Goal: Task Accomplishment & Management: Use online tool/utility

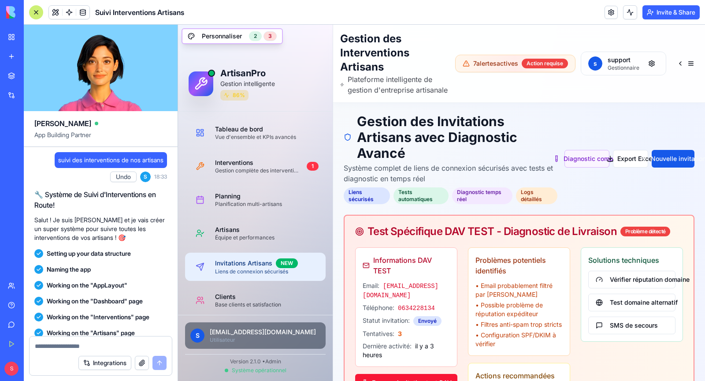
scroll to position [87087, 0]
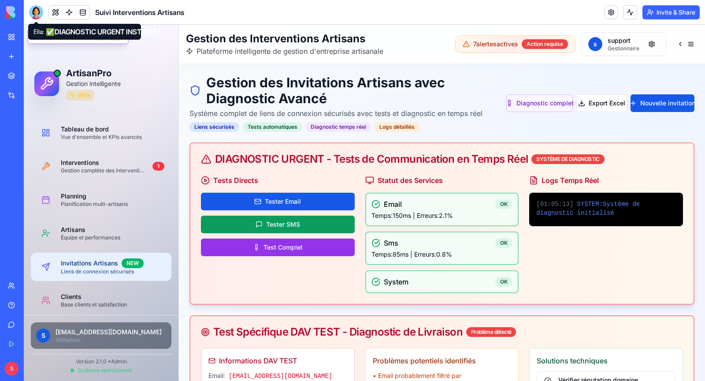
click at [39, 12] on div at bounding box center [36, 12] width 14 height 14
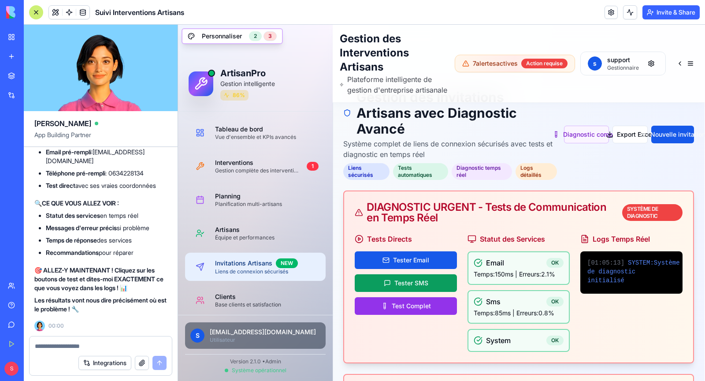
scroll to position [87318, 0]
click at [421, 269] on button "Tester Email" at bounding box center [406, 260] width 102 height 18
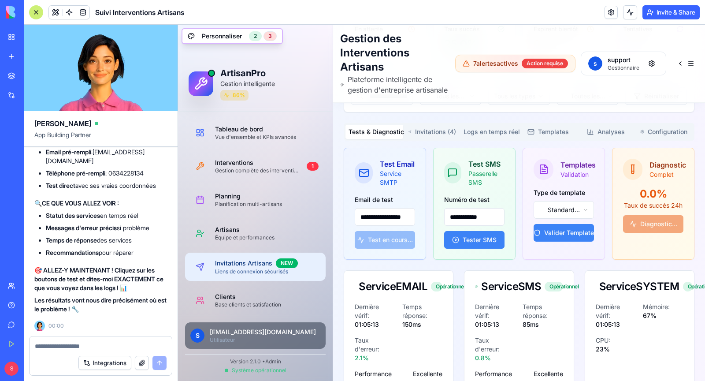
scroll to position [1157, 0]
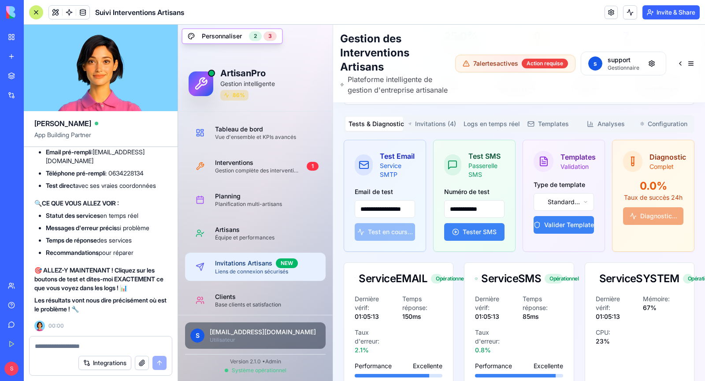
click at [378, 237] on div "**********" at bounding box center [385, 213] width 60 height 55
click at [377, 213] on input "**********" at bounding box center [385, 209] width 60 height 18
type input "**********"
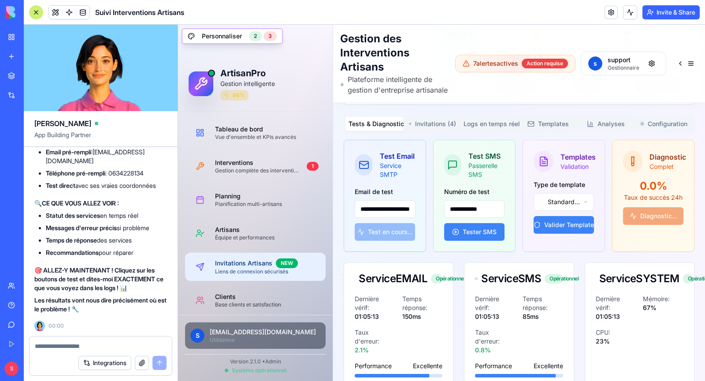
scroll to position [0, 23]
click at [397, 213] on input "**********" at bounding box center [385, 209] width 61 height 18
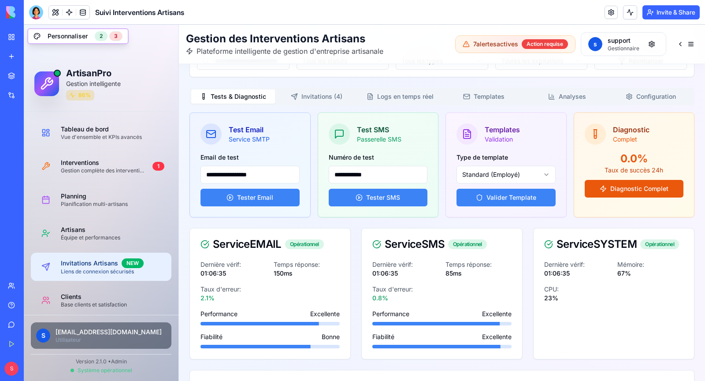
scroll to position [971, 0]
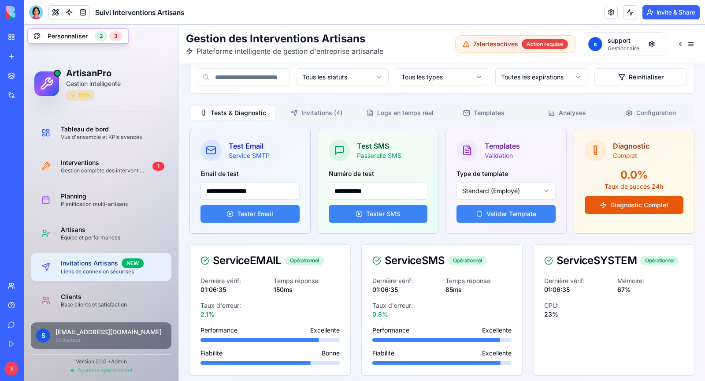
click at [235, 182] on input "**********" at bounding box center [249, 191] width 99 height 18
paste input "****"
type input "**********"
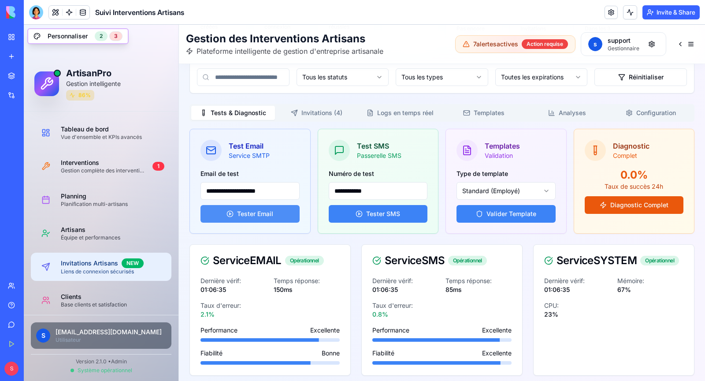
click at [265, 205] on button "Tester Email" at bounding box center [249, 214] width 99 height 18
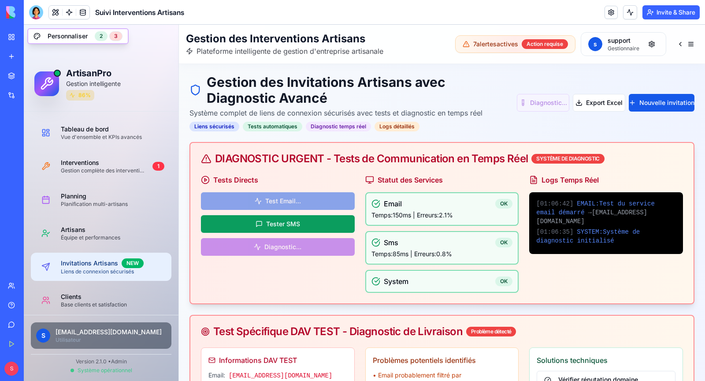
scroll to position [0, 0]
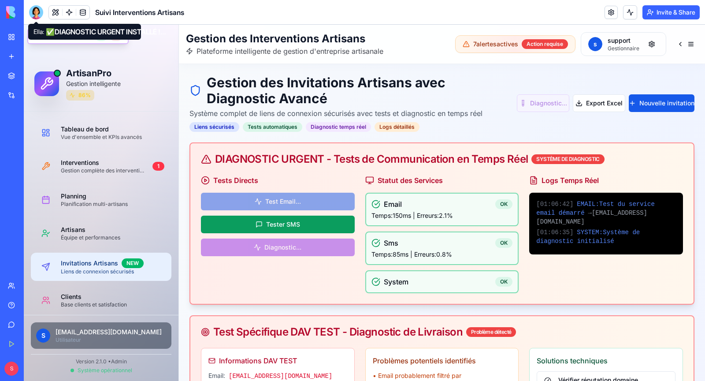
click at [34, 12] on div at bounding box center [36, 12] width 14 height 14
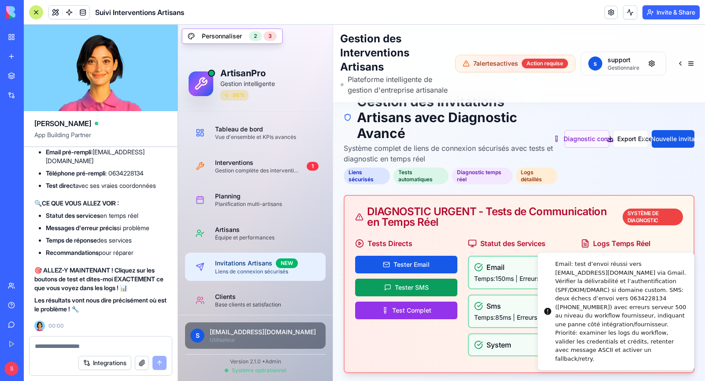
scroll to position [21, 0]
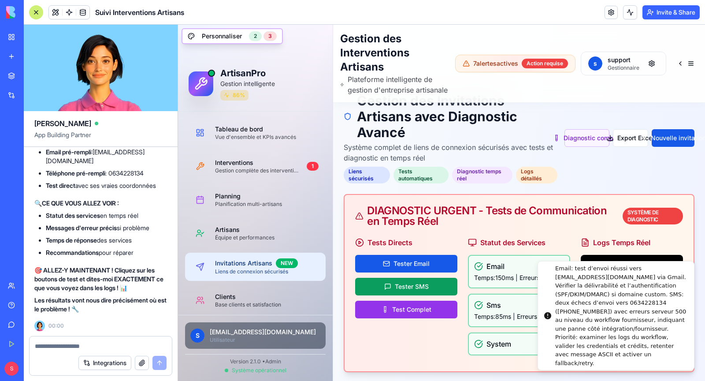
click at [685, 270] on div "Email: test d’envoi réussi vers eco.assist69@gmail.com via Gmail. Vérifier la d…" at bounding box center [621, 315] width 132 height 103
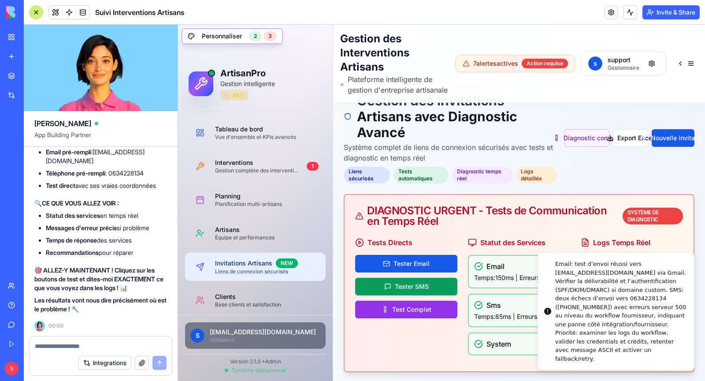
click at [605, 248] on h3 "Logs Temps Réel" at bounding box center [632, 242] width 102 height 11
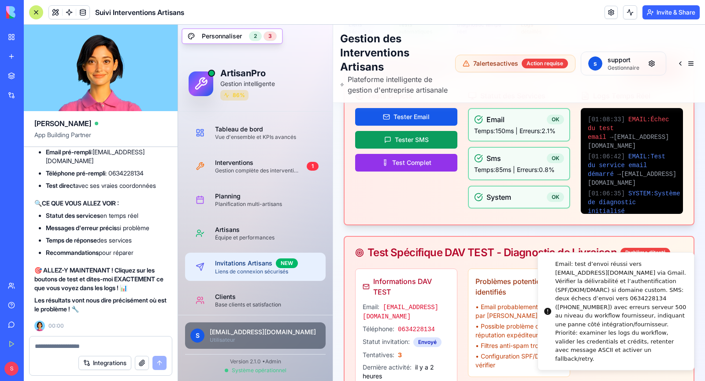
scroll to position [166, 0]
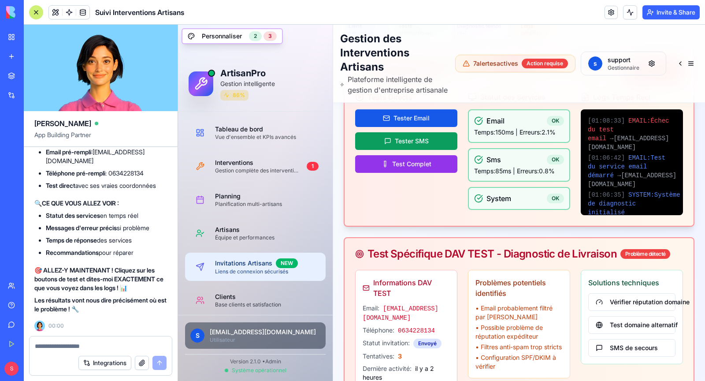
click at [109, 343] on textarea at bounding box center [101, 345] width 132 height 9
type textarea "*"
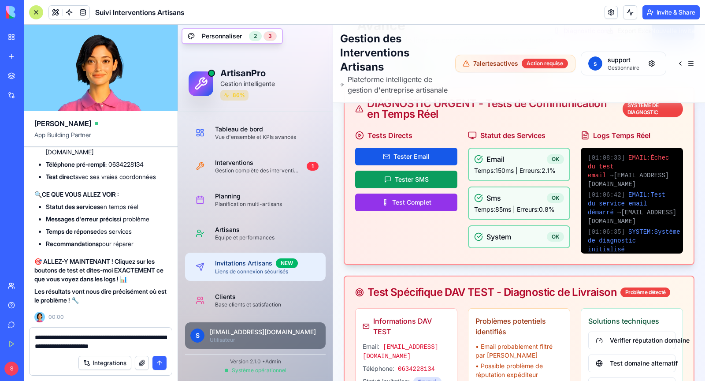
scroll to position [128, 0]
click at [86, 338] on textarea "**********" at bounding box center [101, 342] width 132 height 18
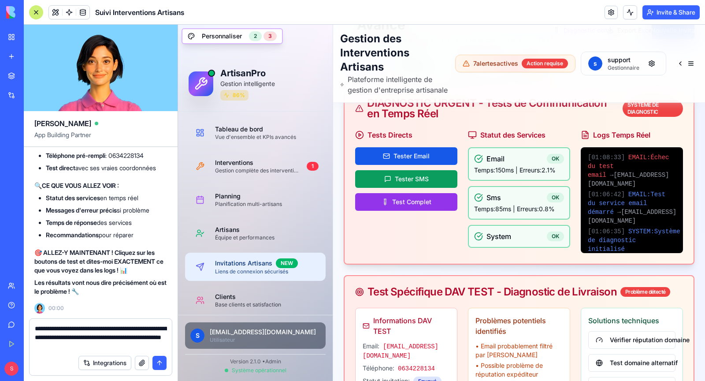
click at [146, 347] on textarea "**********" at bounding box center [101, 337] width 132 height 26
drag, startPoint x: 625, startPoint y: 165, endPoint x: 633, endPoint y: 165, distance: 7.5
click at [633, 165] on div "[ 01:08:33 ] EMAIL : Échec du test email → eco.assist69@gmail.com" at bounding box center [632, 170] width 88 height 35
drag, startPoint x: 590, startPoint y: 167, endPoint x: 642, endPoint y: 173, distance: 51.9
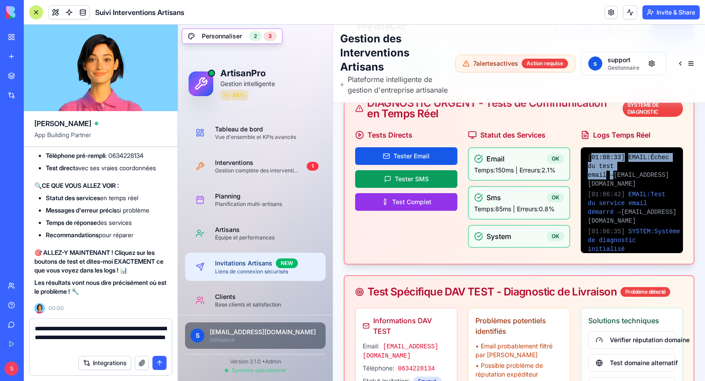
click at [642, 173] on div "[ 01:08:33 ] EMAIL : Échec du test email → eco.assist69@gmail.com" at bounding box center [632, 170] width 88 height 35
click at [642, 173] on span "→ eco.assist69@gmail.com" at bounding box center [628, 179] width 81 height 16
drag, startPoint x: 642, startPoint y: 173, endPoint x: 586, endPoint y: 168, distance: 56.2
click at [586, 168] on div "[ 01:08:33 ] EMAIL : Échec du test email → eco.assist69@gmail.com [ 01:06:42 ] …" at bounding box center [632, 200] width 102 height 106
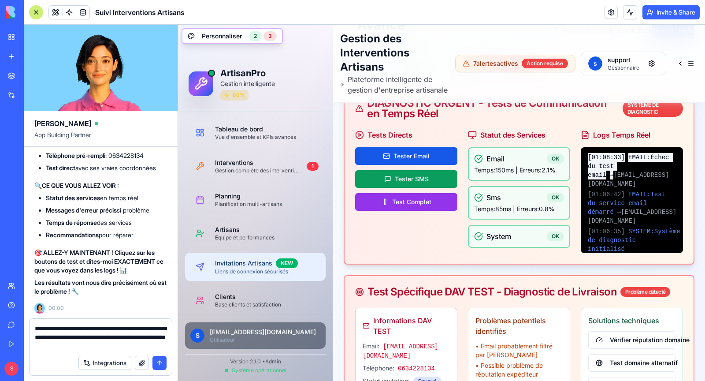
click at [147, 348] on textarea "**********" at bounding box center [101, 337] width 132 height 26
paste textarea "**********"
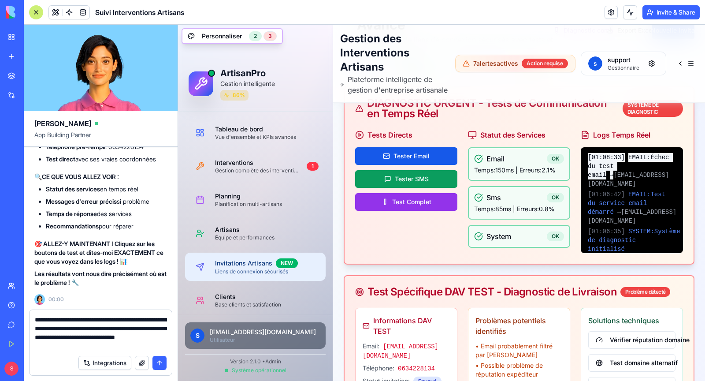
type textarea "**********"
click at [160, 367] on button "submit" at bounding box center [159, 362] width 14 height 14
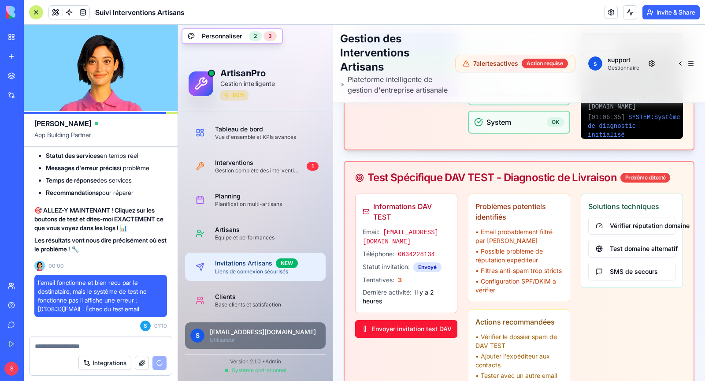
scroll to position [243, 0]
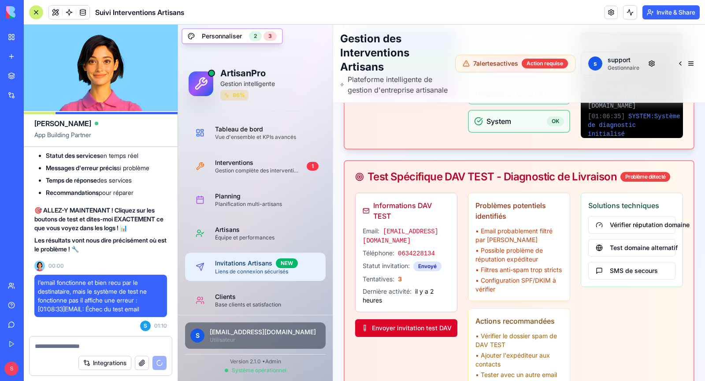
click at [417, 326] on button "Envoyer invitation test DAV" at bounding box center [406, 328] width 102 height 18
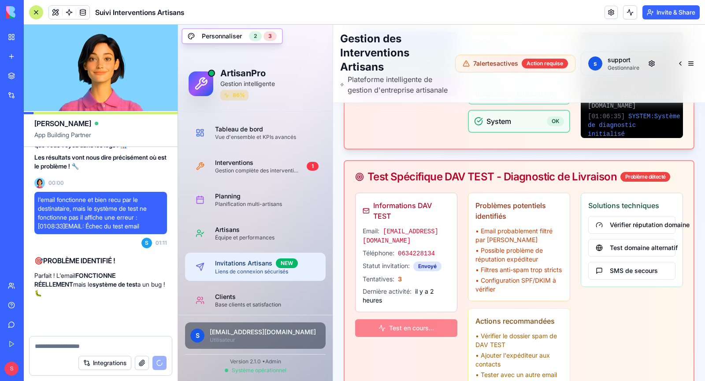
scroll to position [87702, 0]
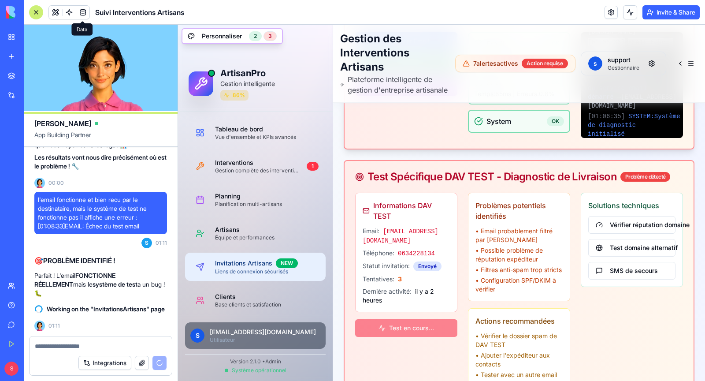
click at [85, 16] on link at bounding box center [82, 12] width 13 height 13
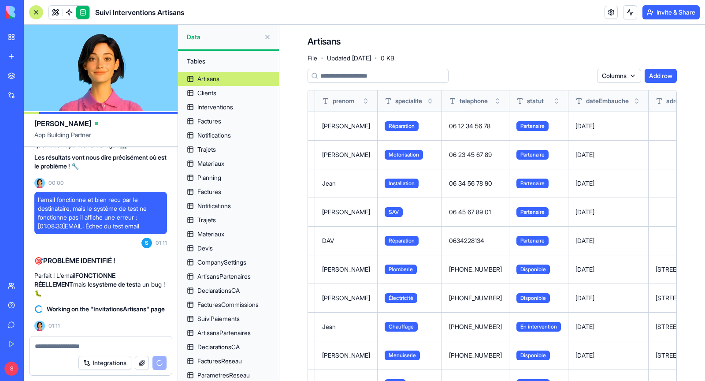
scroll to position [0, 260]
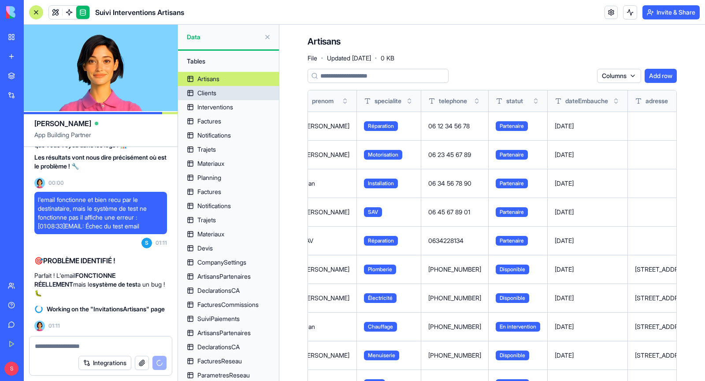
click at [230, 93] on link "Clients" at bounding box center [228, 93] width 101 height 14
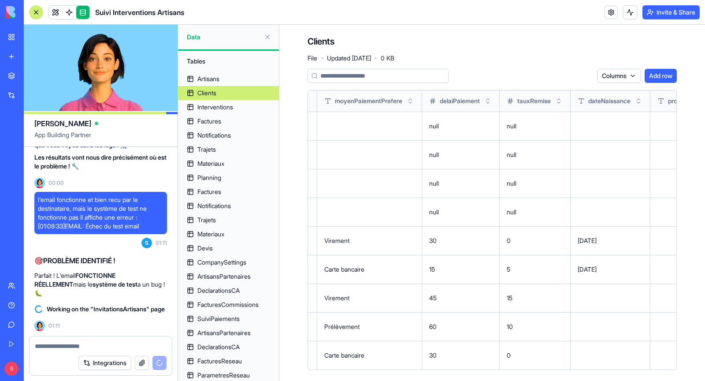
scroll to position [0, 1263]
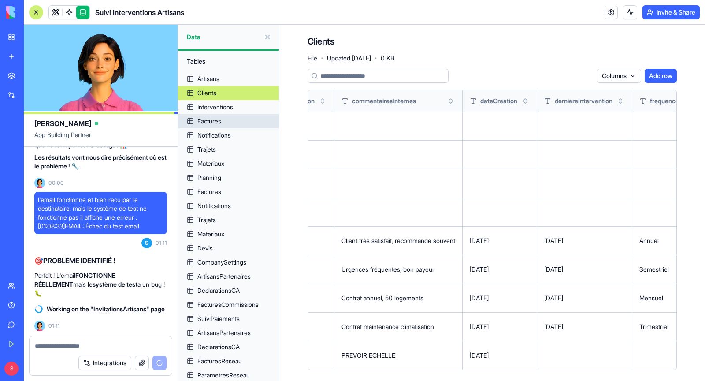
click at [224, 119] on link "Factures" at bounding box center [228, 121] width 101 height 14
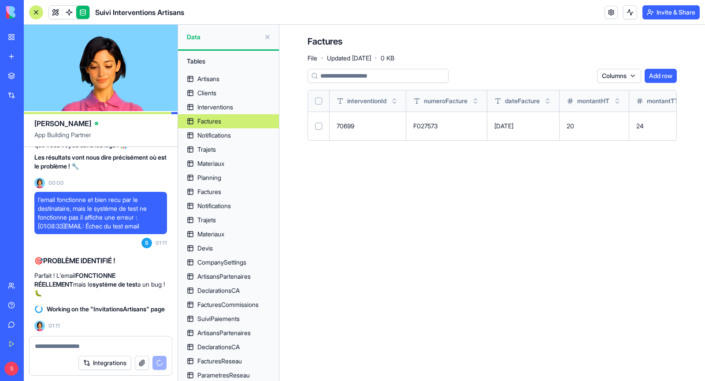
click at [661, 75] on button "Add row" at bounding box center [660, 76] width 32 height 14
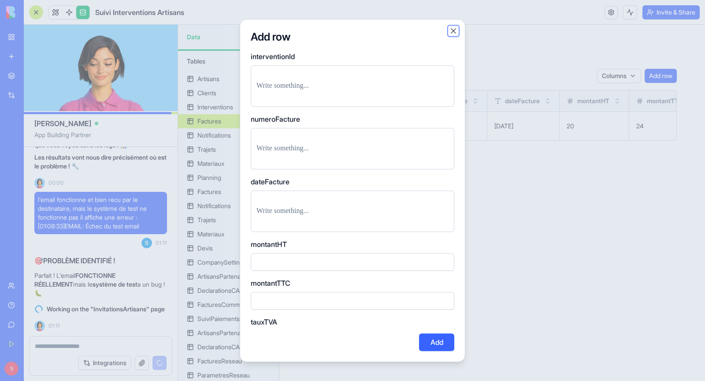
click at [455, 29] on button "Close" at bounding box center [453, 30] width 9 height 9
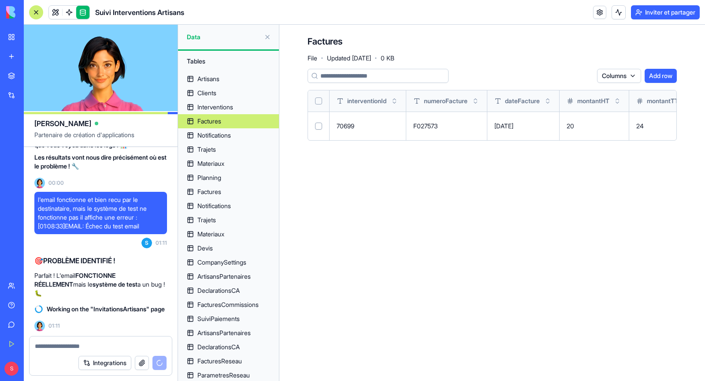
scroll to position [87754, 0]
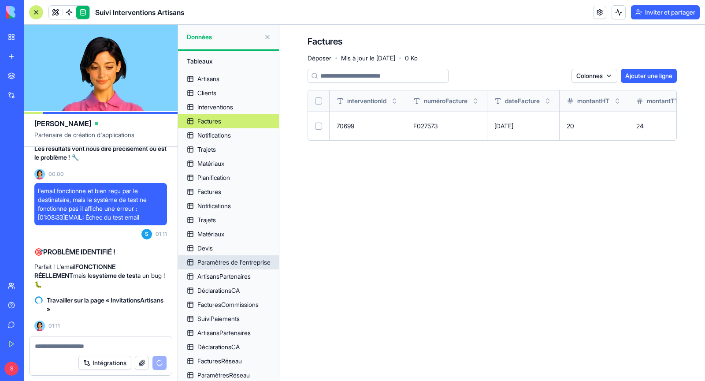
click at [233, 263] on font "Paramètres de l'entreprise" at bounding box center [233, 261] width 73 height 7
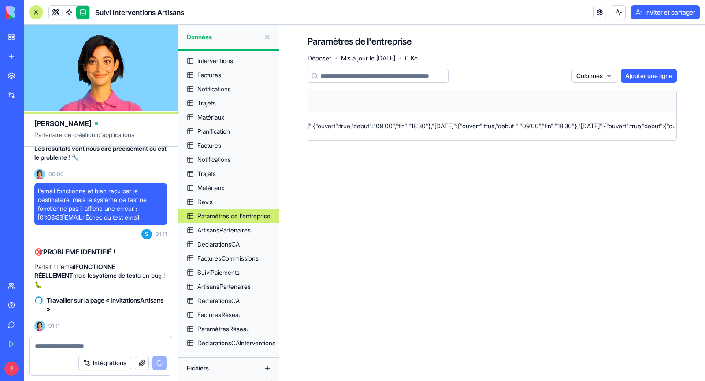
scroll to position [0, 1329]
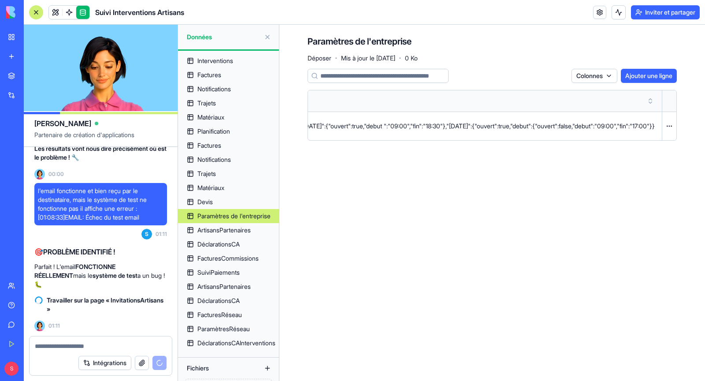
click at [666, 126] on html "BÊTA Mon espace de travail Nouvelle application Marché Intégrations Récent Suiv…" at bounding box center [352, 190] width 705 height 381
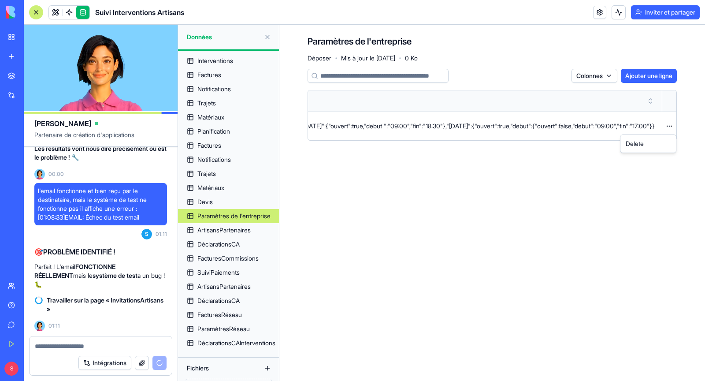
click at [669, 126] on html "BÊTA Mon espace de travail Nouvelle application Marché Intégrations Récent Suiv…" at bounding box center [352, 190] width 705 height 381
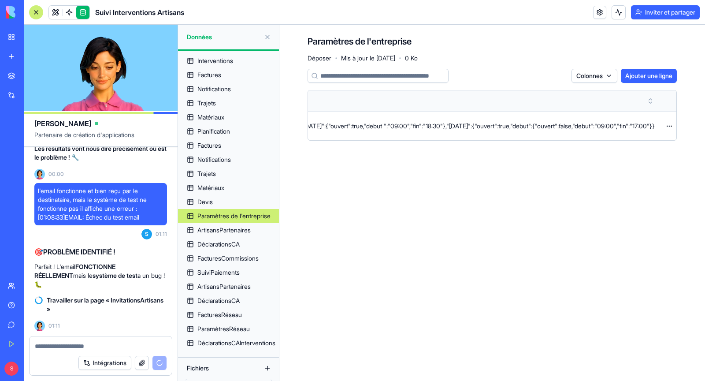
click at [587, 77] on html "BÊTA Mon espace de travail Nouvelle application Marché Intégrations Récent Suiv…" at bounding box center [352, 190] width 705 height 381
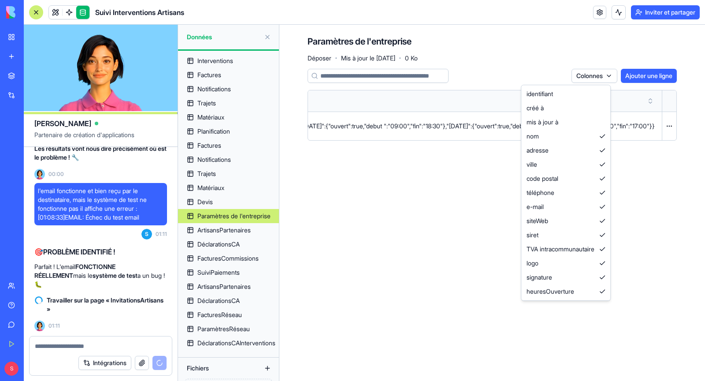
click at [459, 178] on html "BÊTA Mon espace de travail Nouvelle application Marché Intégrations Récent Suiv…" at bounding box center [352, 190] width 705 height 381
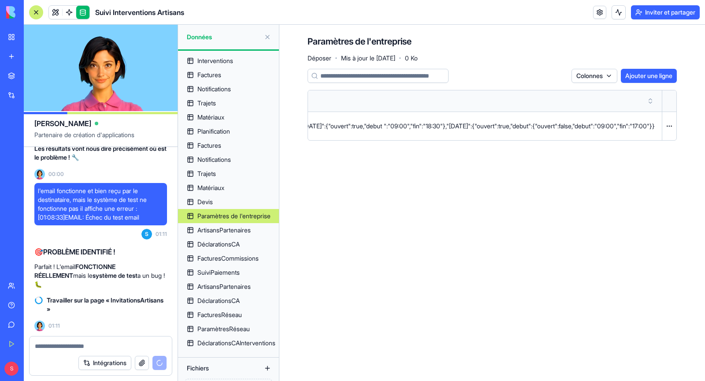
scroll to position [87754, 0]
click at [268, 37] on button at bounding box center [267, 37] width 14 height 14
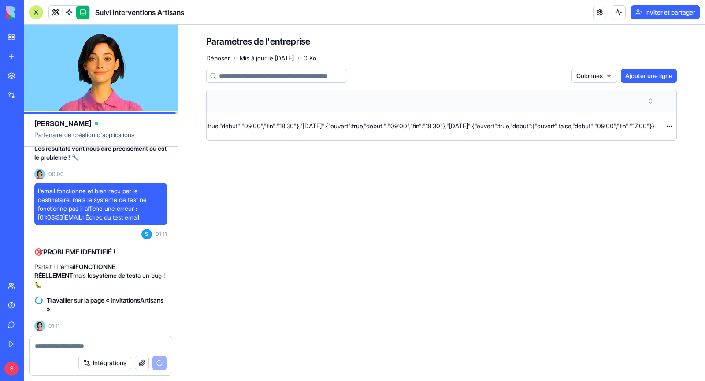
scroll to position [0, 1228]
click at [265, 79] on input at bounding box center [276, 76] width 141 height 14
click at [211, 57] on font "Déposer" at bounding box center [218, 57] width 24 height 7
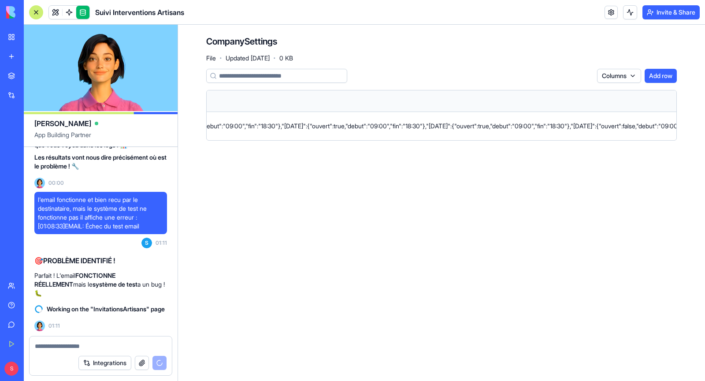
scroll to position [87702, 0]
click at [286, 78] on input at bounding box center [276, 76] width 141 height 14
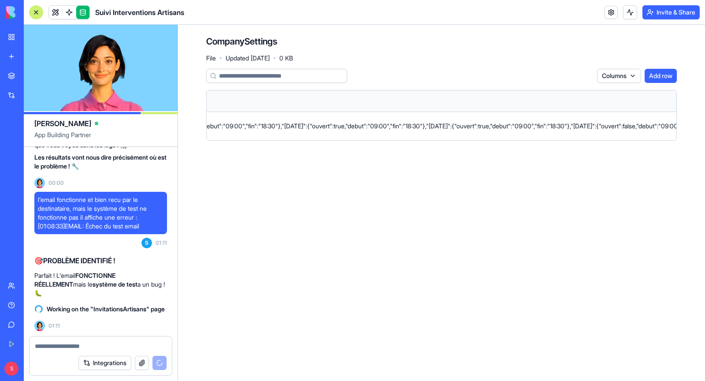
drag, startPoint x: 286, startPoint y: 86, endPoint x: 339, endPoint y: 96, distance: 53.4
click at [339, 96] on div "heuresOuverture" at bounding box center [354, 100] width 1019 height 9
click at [69, 13] on link at bounding box center [69, 12] width 13 height 13
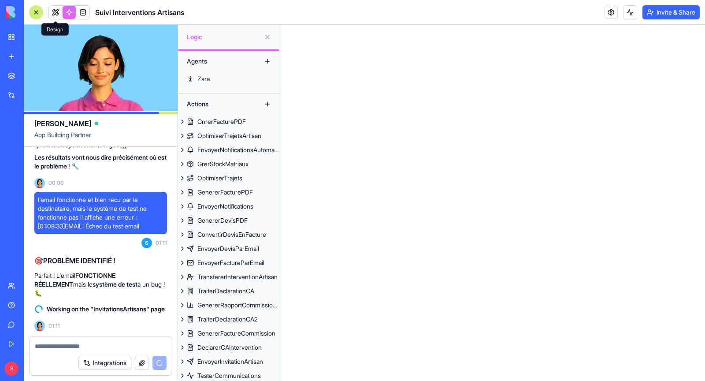
click at [56, 13] on link at bounding box center [55, 12] width 13 height 13
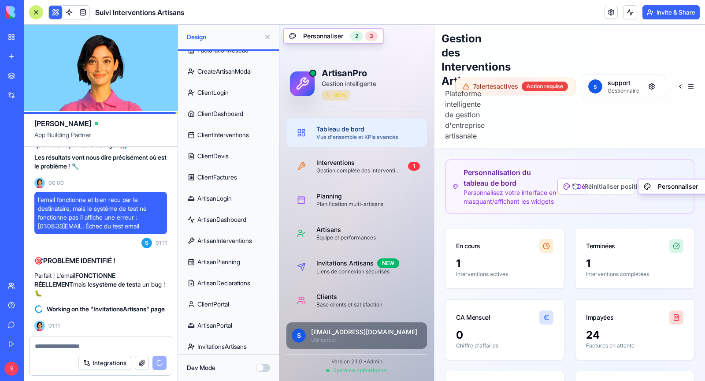
scroll to position [334, 0]
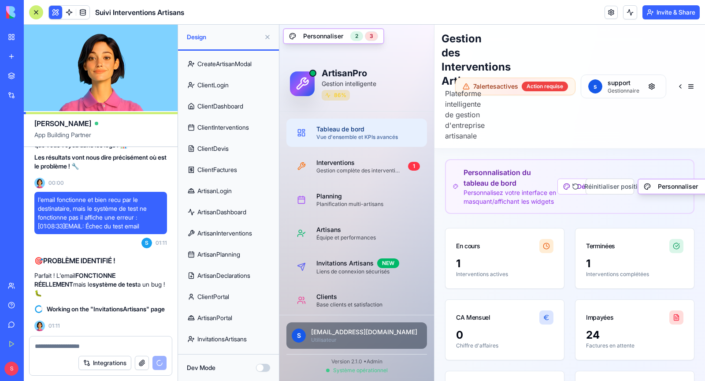
click at [231, 301] on link "ClientPortal" at bounding box center [228, 296] width 90 height 21
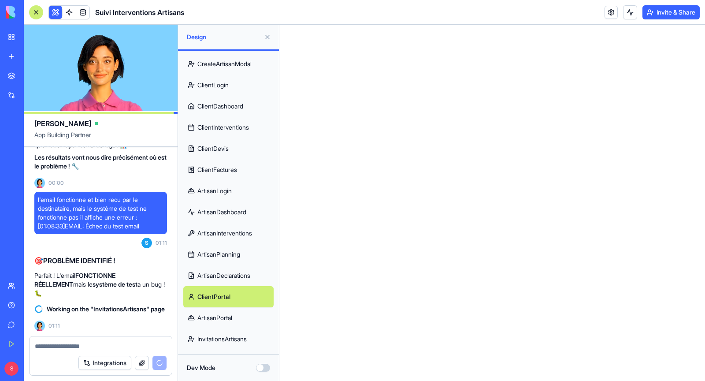
click at [218, 316] on link "ArtisanPortal" at bounding box center [228, 317] width 90 height 21
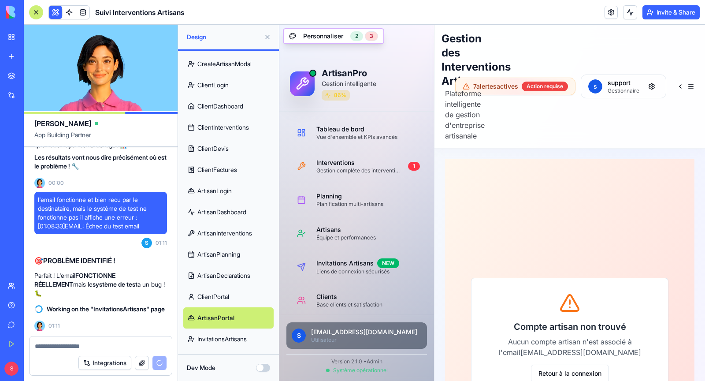
click at [217, 296] on link "ClientPortal" at bounding box center [228, 296] width 90 height 21
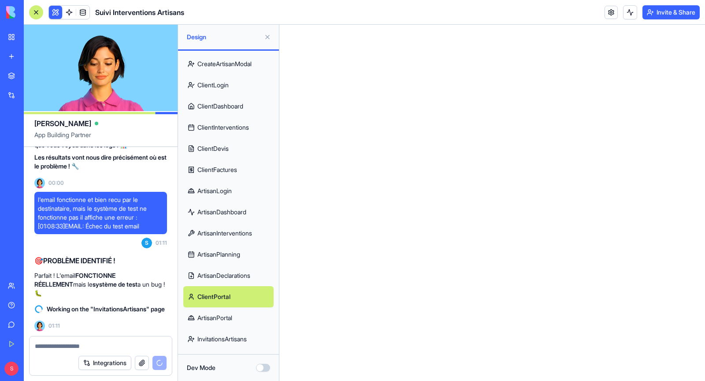
click at [230, 336] on link "InvitationsArtisans" at bounding box center [228, 338] width 90 height 21
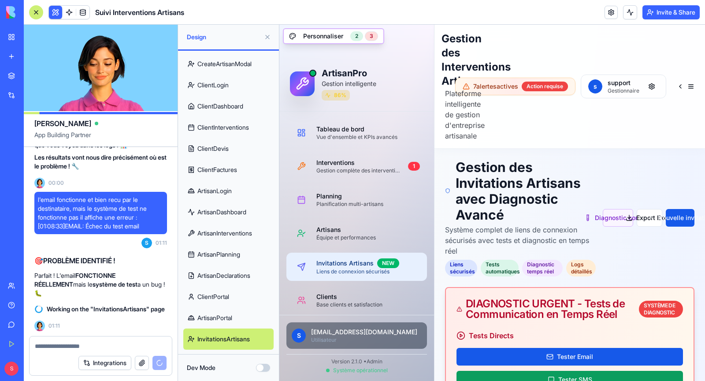
click at [224, 297] on link "ClientPortal" at bounding box center [228, 296] width 90 height 21
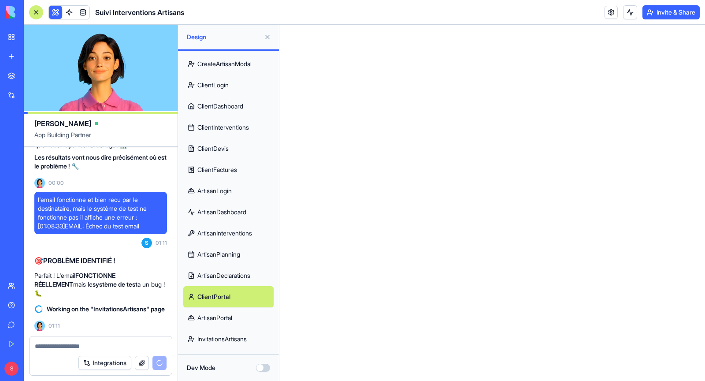
click at [233, 277] on link "ArtisanDeclarations" at bounding box center [228, 275] width 90 height 21
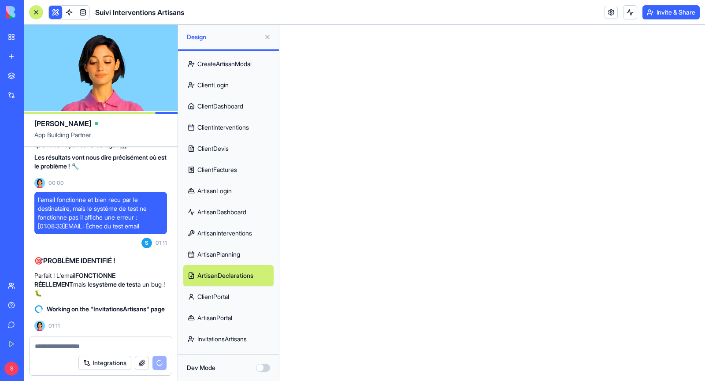
click at [242, 253] on link "ArtisanPlanning" at bounding box center [228, 254] width 90 height 21
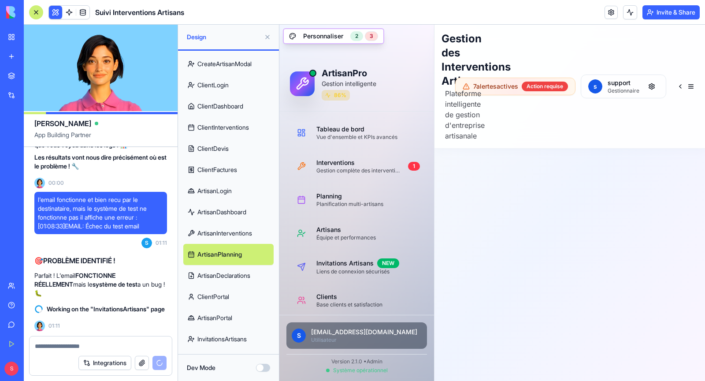
click at [223, 233] on link "ArtisanInterventions" at bounding box center [228, 232] width 90 height 21
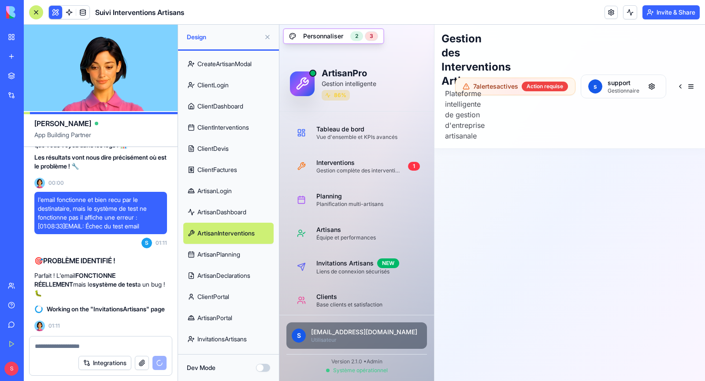
click at [244, 212] on link "ArtisanDashboard" at bounding box center [228, 211] width 90 height 21
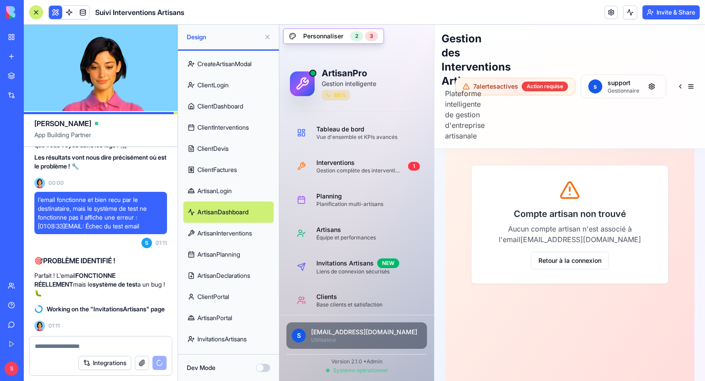
scroll to position [144, 0]
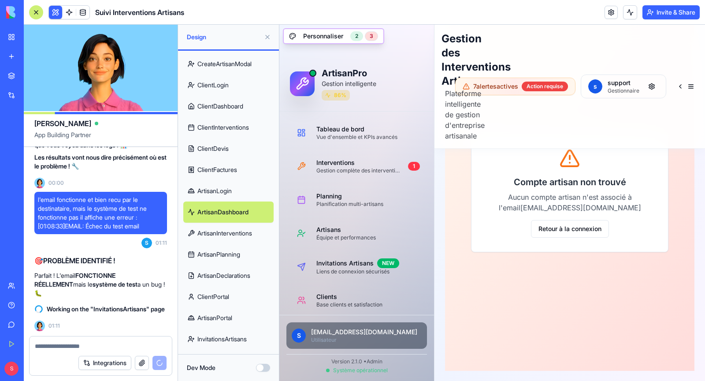
click at [230, 186] on link "ArtisanLogin" at bounding box center [228, 190] width 90 height 21
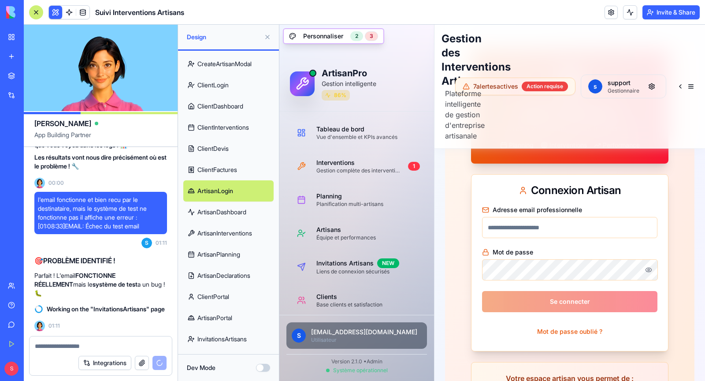
scroll to position [133, 0]
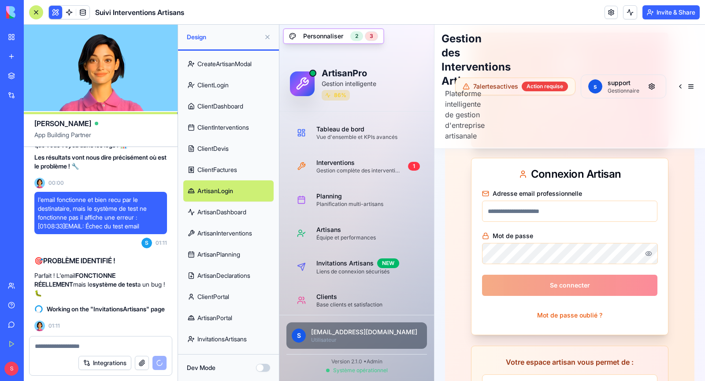
click at [533, 208] on input "Adresse email professionnelle" at bounding box center [569, 210] width 175 height 21
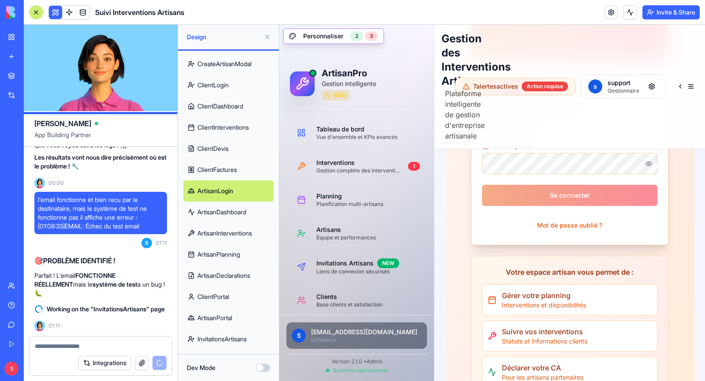
scroll to position [0, 0]
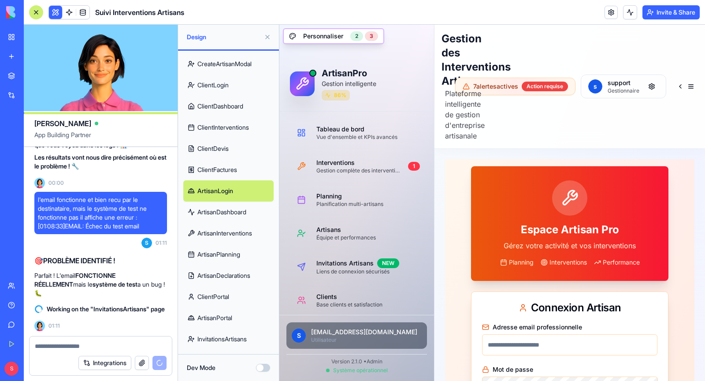
click at [224, 170] on link "ClientFactures" at bounding box center [228, 169] width 90 height 21
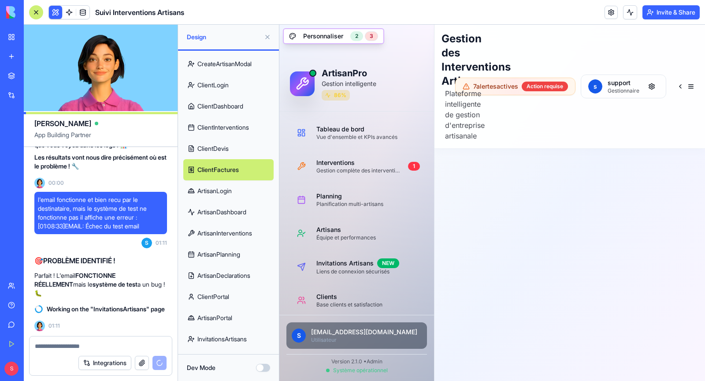
click at [241, 141] on link "ClientDevis" at bounding box center [228, 148] width 90 height 21
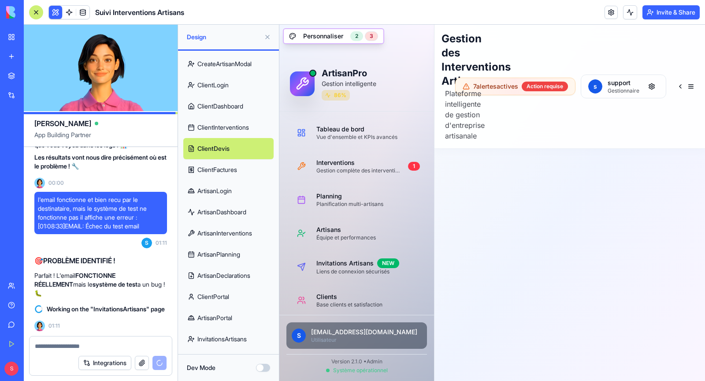
click at [216, 126] on link "ClientInterventions" at bounding box center [228, 127] width 90 height 21
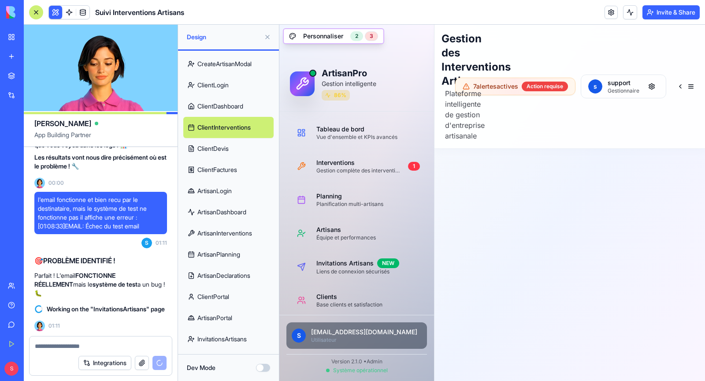
click at [222, 101] on link "ClientDashboard" at bounding box center [228, 106] width 90 height 21
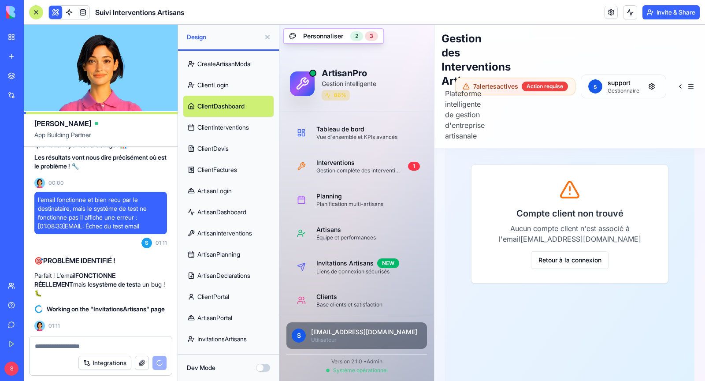
scroll to position [144, 0]
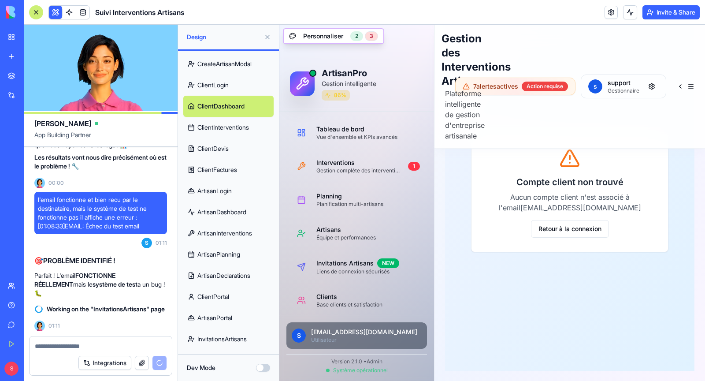
click at [226, 81] on link "ClientLogin" at bounding box center [228, 84] width 90 height 21
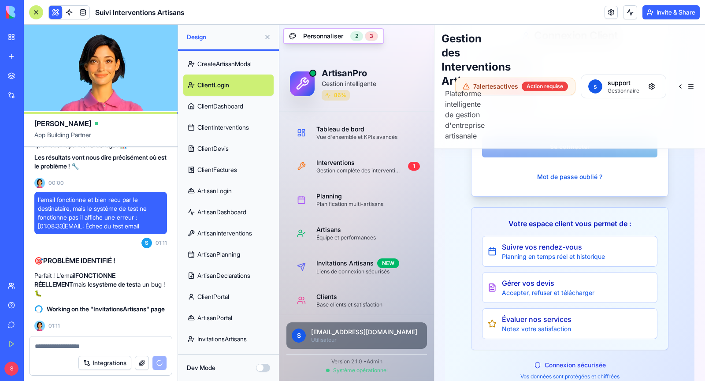
scroll to position [285, 0]
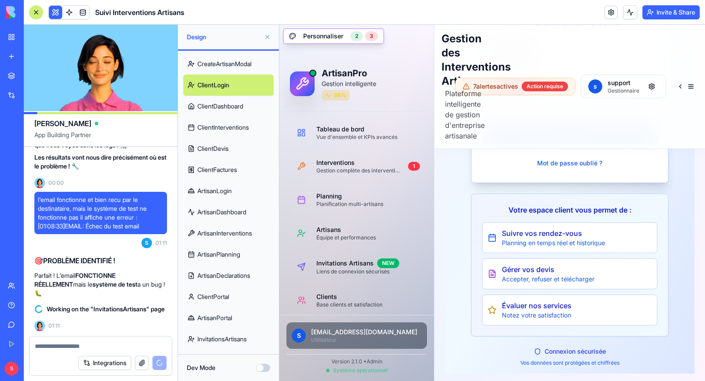
click at [218, 63] on link "CreateArtisanModal" at bounding box center [228, 63] width 90 height 21
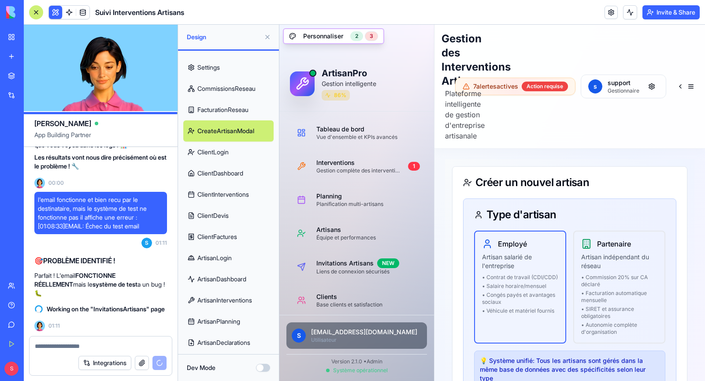
scroll to position [264, 0]
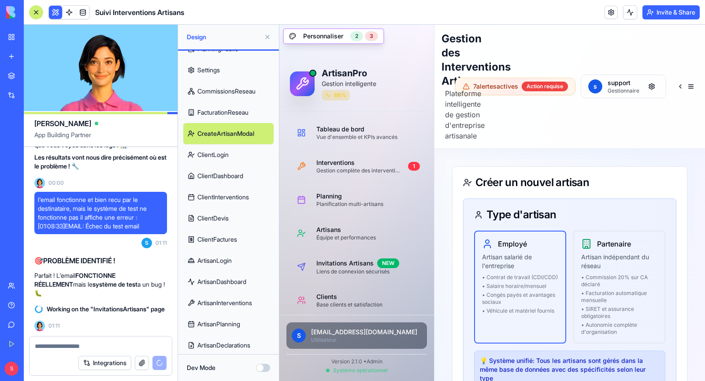
click at [237, 118] on link "FacturationReseau" at bounding box center [228, 112] width 90 height 21
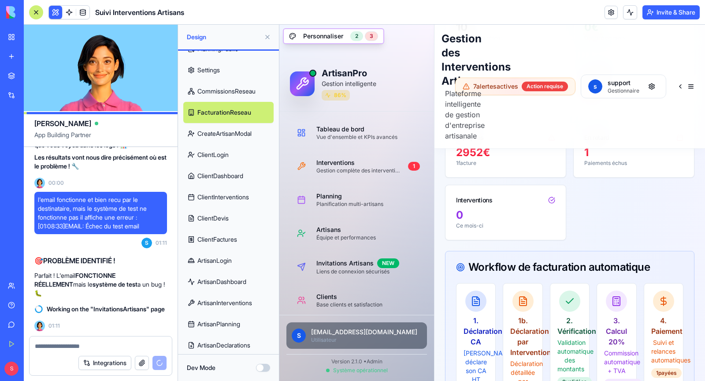
scroll to position [695, 0]
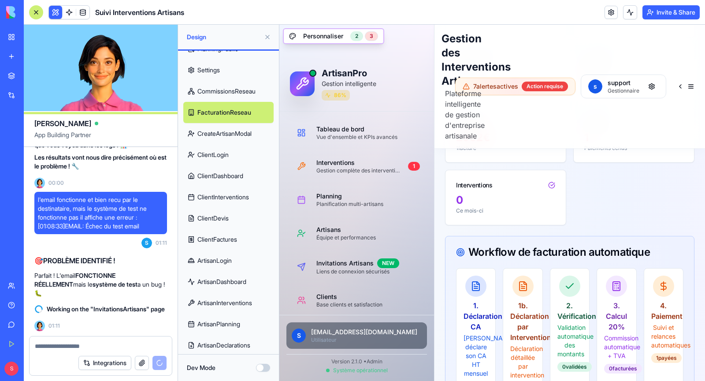
click at [214, 96] on link "CommissionsReseau" at bounding box center [228, 91] width 90 height 21
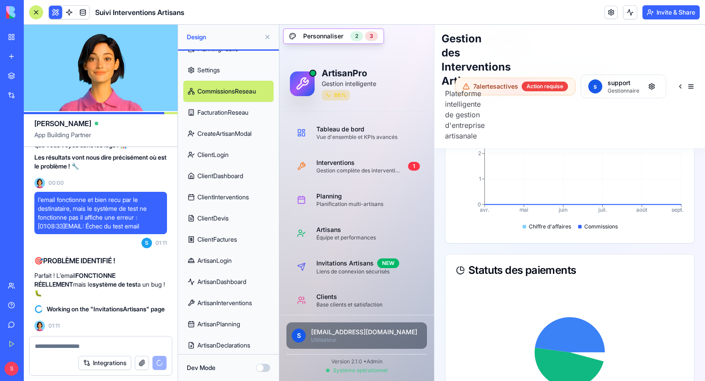
scroll to position [973, 0]
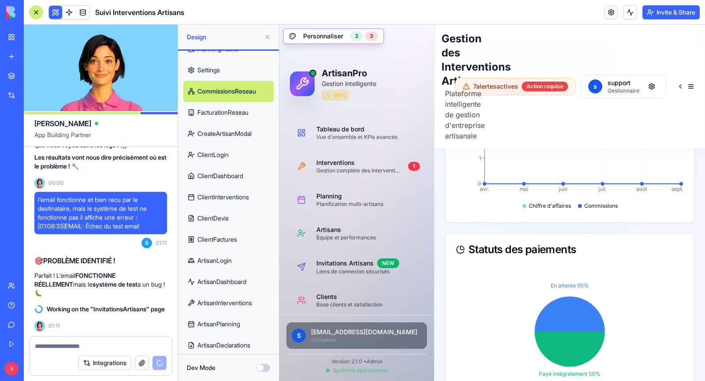
click at [212, 75] on link "Settings" at bounding box center [228, 69] width 90 height 21
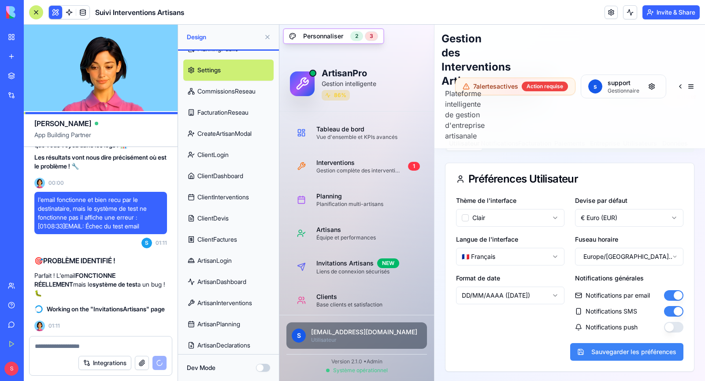
scroll to position [197, 0]
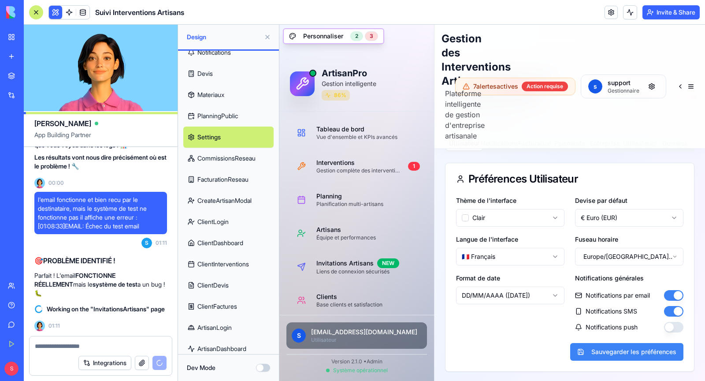
click at [224, 118] on link "PlanningPublic" at bounding box center [228, 115] width 90 height 21
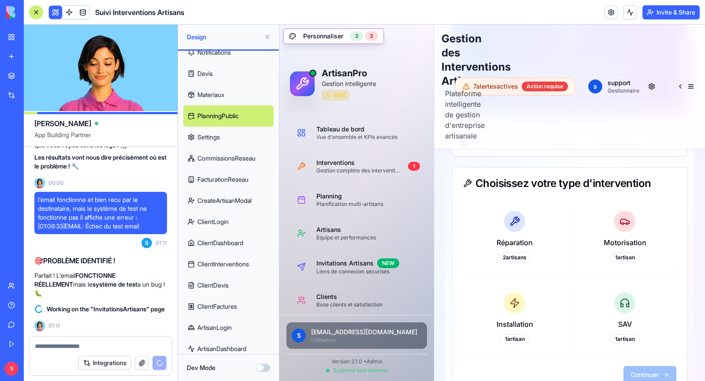
scroll to position [197, 0]
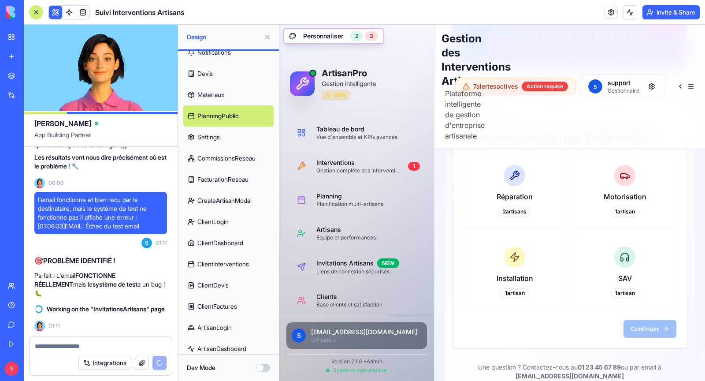
click at [226, 94] on link "Materiaux" at bounding box center [228, 94] width 90 height 21
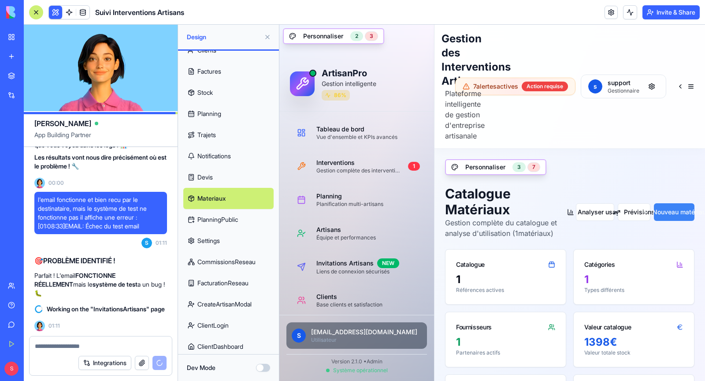
scroll to position [334, 0]
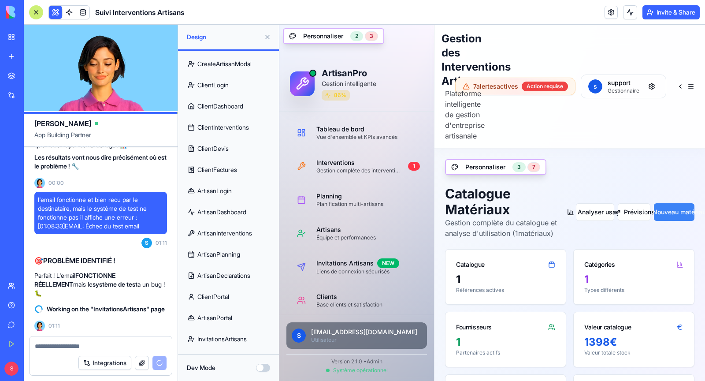
click at [228, 316] on link "ArtisanPortal" at bounding box center [228, 317] width 90 height 21
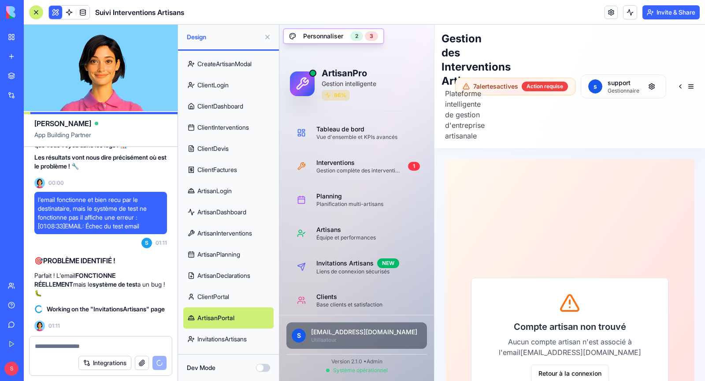
click at [222, 293] on link "ClientPortal" at bounding box center [228, 296] width 90 height 21
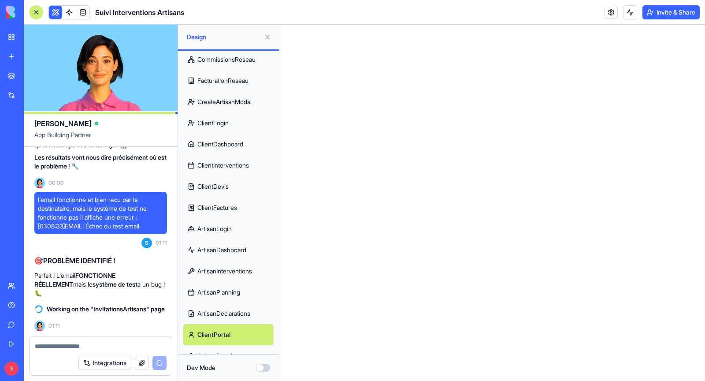
scroll to position [295, 0]
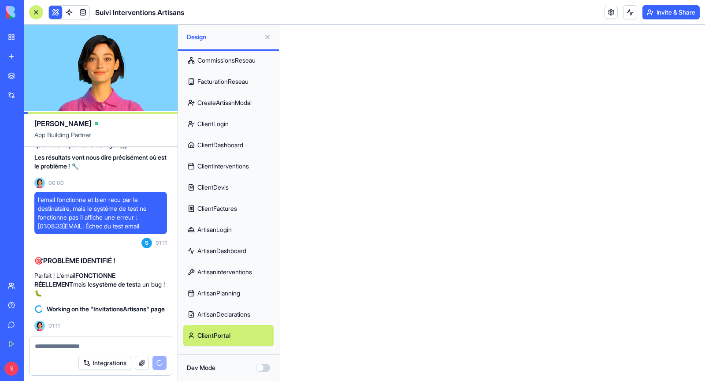
click at [220, 332] on link "ClientPortal" at bounding box center [228, 335] width 90 height 21
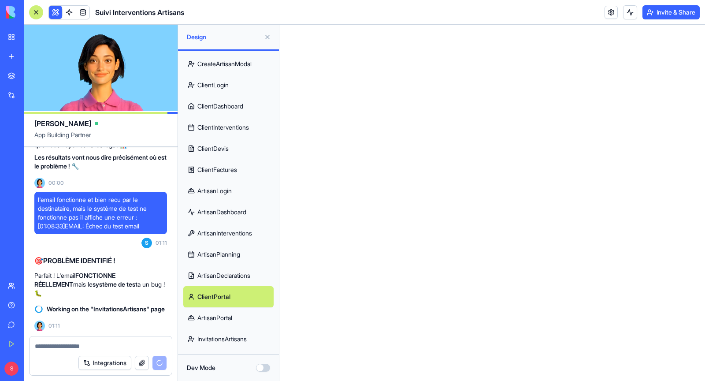
scroll to position [79249, 0]
copy span "a tu creer le portal artisan ?"
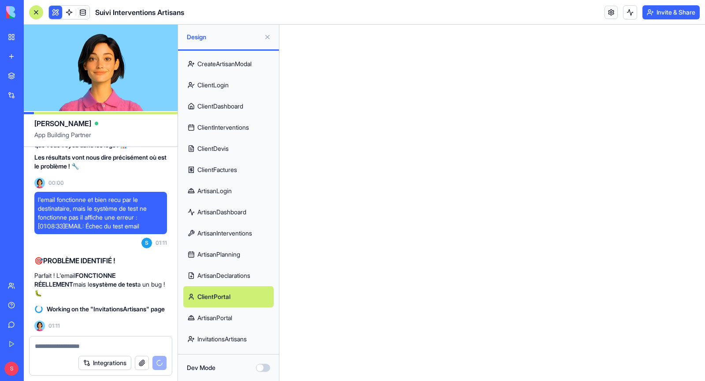
scroll to position [87702, 0]
click at [78, 345] on textarea at bounding box center [101, 345] width 132 height 9
paste textarea "**********"
click at [99, 345] on textarea "**********" at bounding box center [101, 345] width 132 height 9
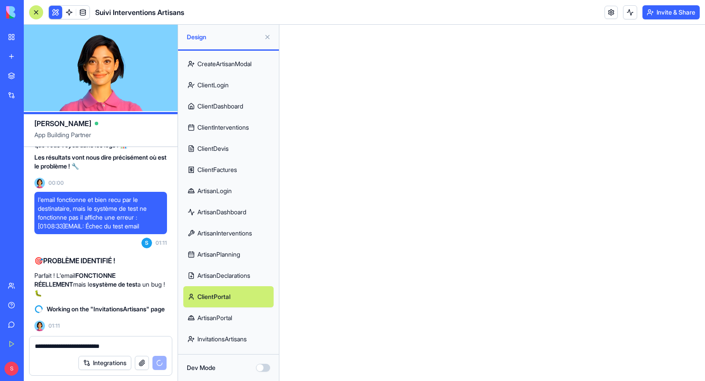
click at [96, 343] on textarea "**********" at bounding box center [101, 345] width 132 height 9
type textarea "**********"
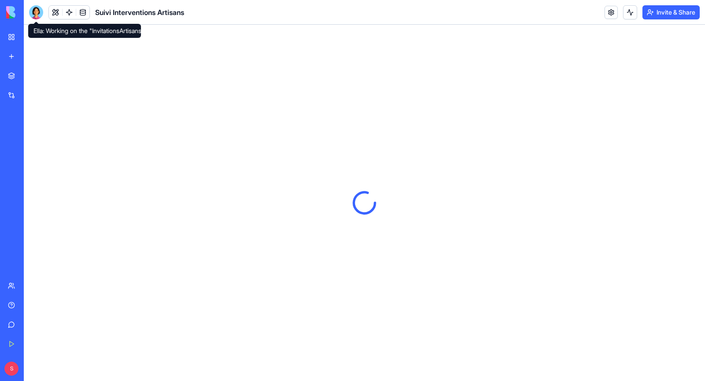
click at [33, 12] on div at bounding box center [36, 12] width 14 height 14
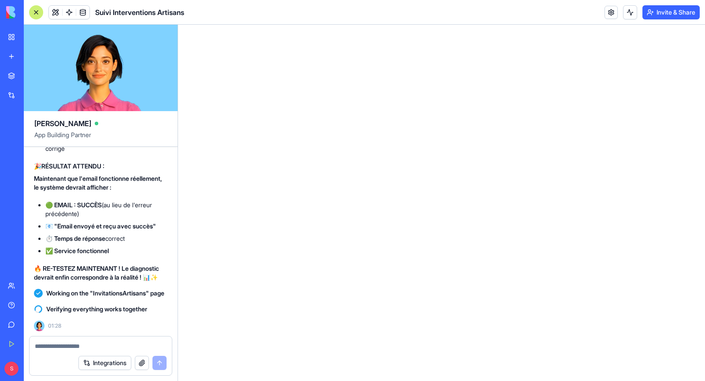
scroll to position [88263, 0]
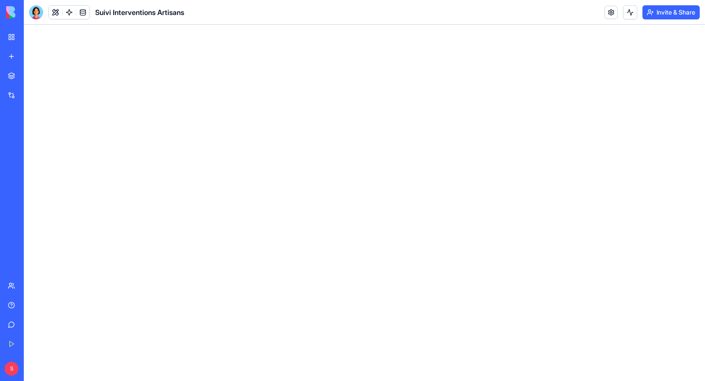
click at [13, 14] on img at bounding box center [33, 12] width 55 height 12
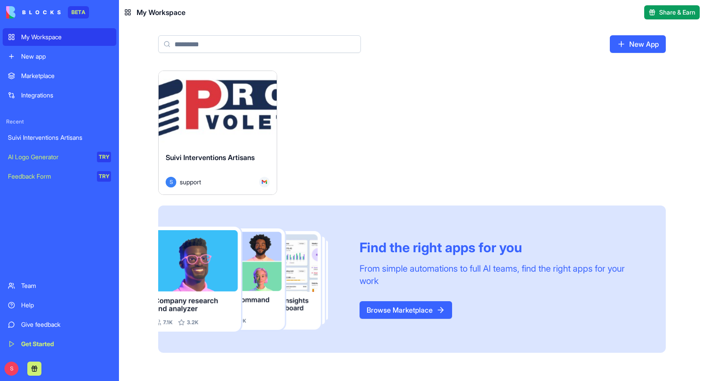
click at [216, 131] on div "Launch" at bounding box center [218, 108] width 118 height 74
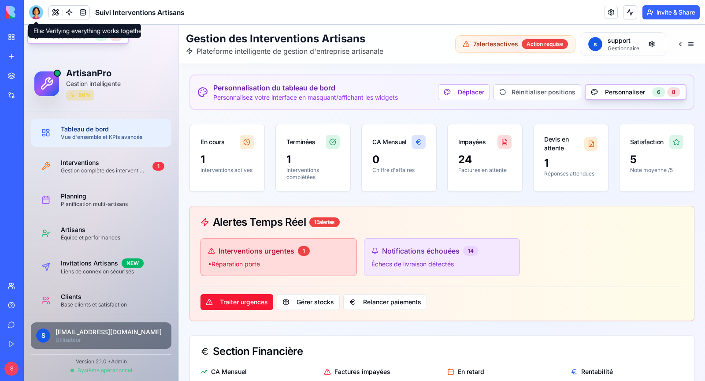
click at [35, 9] on div at bounding box center [36, 12] width 14 height 14
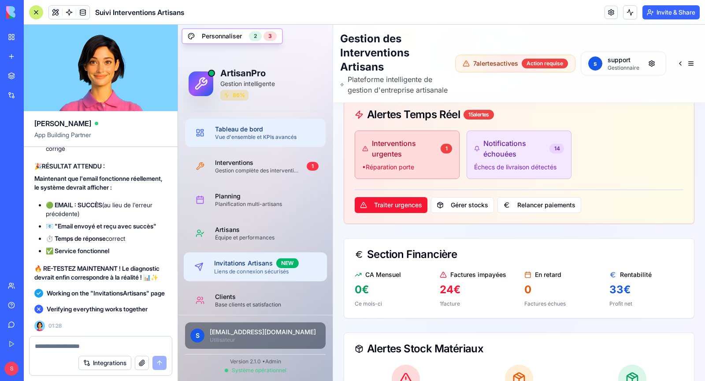
scroll to position [18, 0]
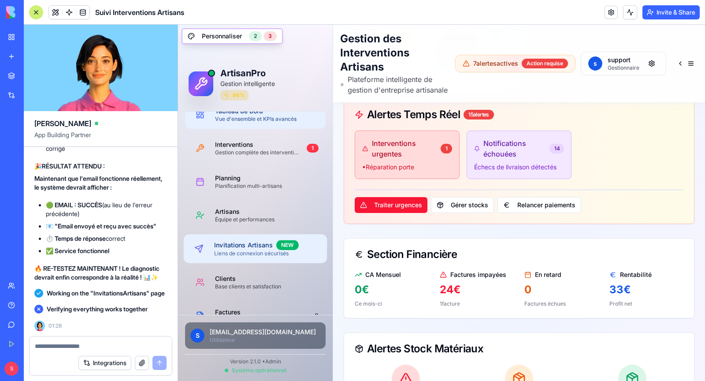
click at [255, 251] on div "Liens de connexion sécurisés" at bounding box center [267, 253] width 106 height 7
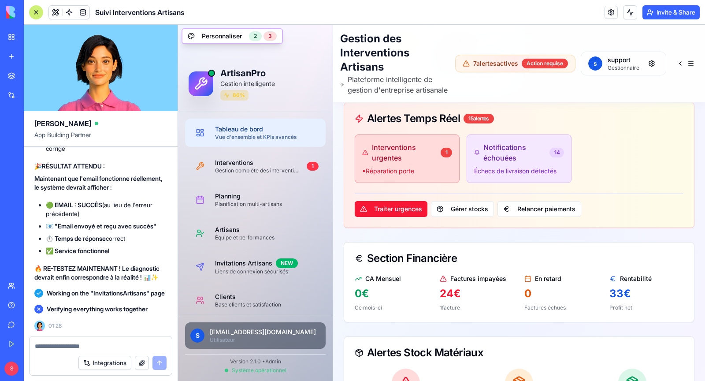
scroll to position [222, 0]
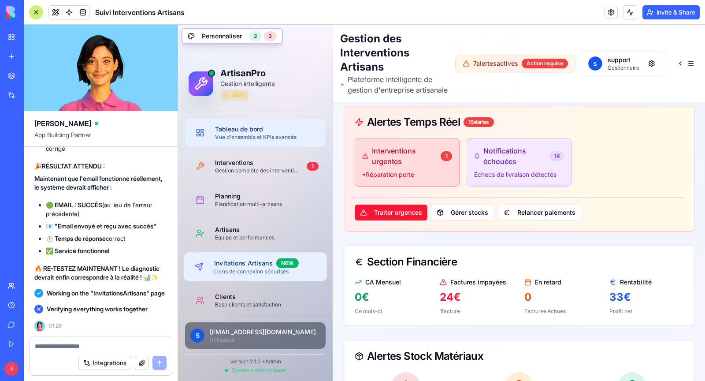
click at [257, 265] on div "Invitations Artisans NEW" at bounding box center [267, 263] width 106 height 10
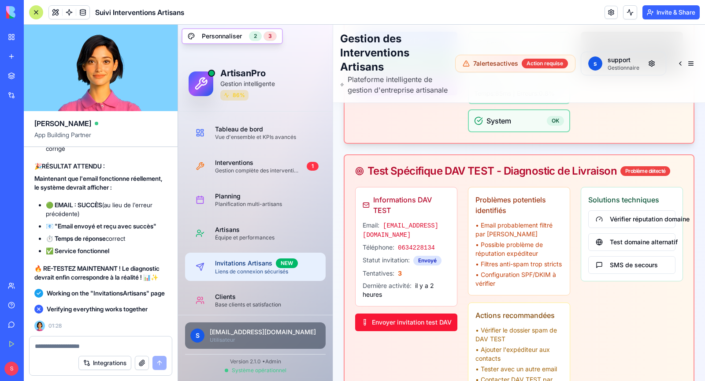
scroll to position [244, 0]
click at [407, 320] on button "Envoyer invitation test DAV" at bounding box center [406, 322] width 102 height 18
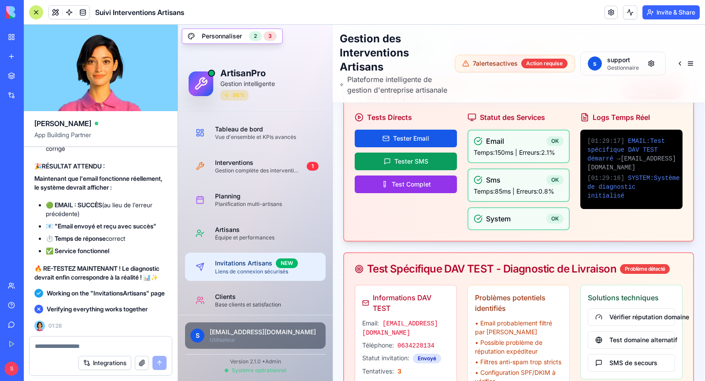
scroll to position [119, 0]
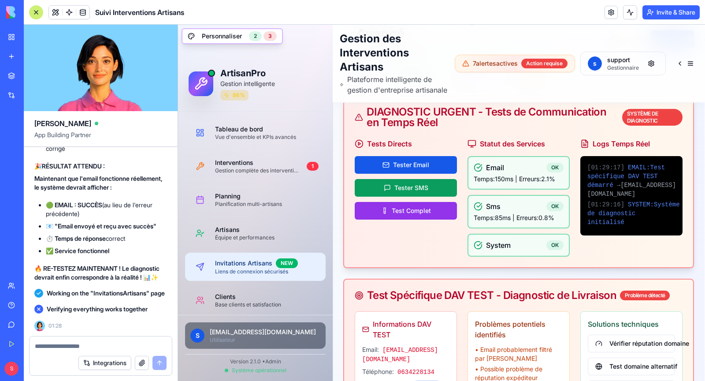
click at [602, 224] on span "SYSTEM : Système de diagnostic initialisé" at bounding box center [633, 213] width 93 height 25
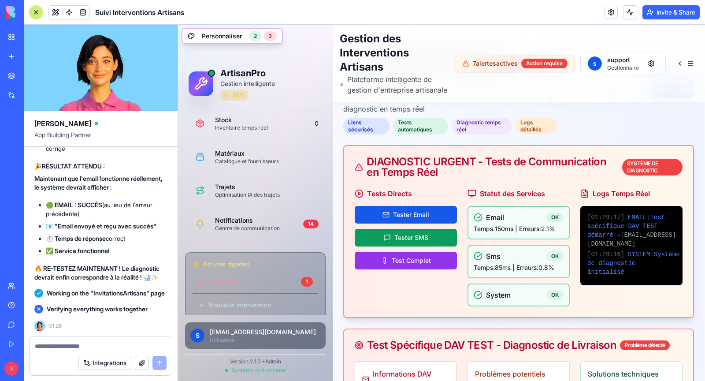
scroll to position [322, 0]
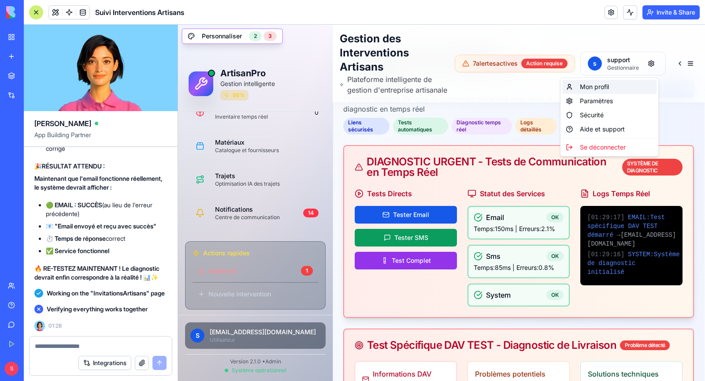
click at [614, 89] on div "Mon profil" at bounding box center [609, 87] width 94 height 14
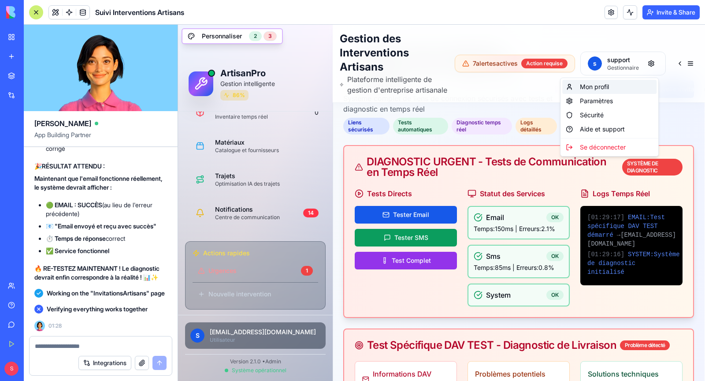
click at [608, 86] on div "Mon profil" at bounding box center [609, 87] width 94 height 14
click at [611, 102] on link "Paramètres" at bounding box center [596, 100] width 33 height 9
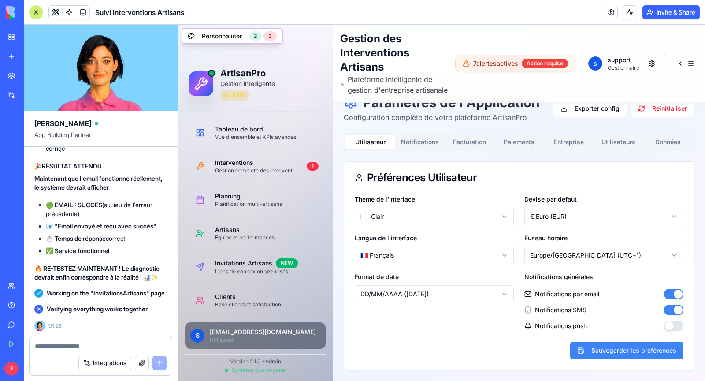
scroll to position [28, 0]
click at [566, 144] on button "Entreprise" at bounding box center [569, 142] width 50 height 14
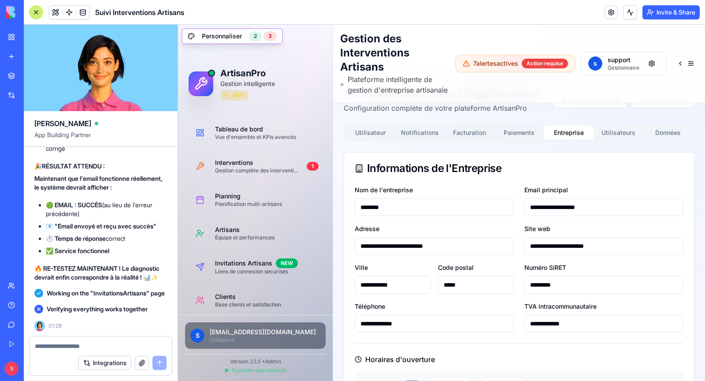
click at [614, 140] on button "Utilisateurs" at bounding box center [618, 133] width 50 height 14
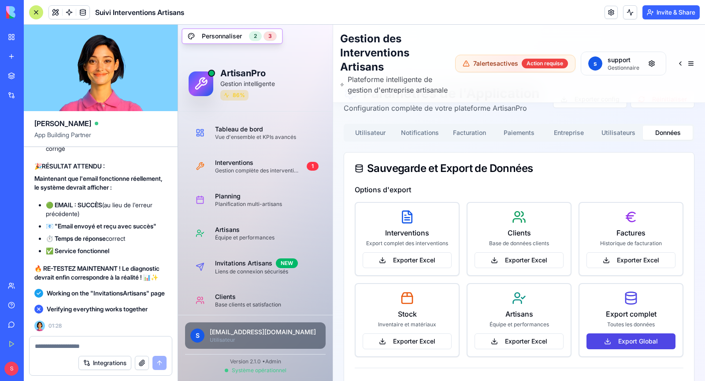
click at [670, 140] on button "Données" at bounding box center [668, 133] width 50 height 14
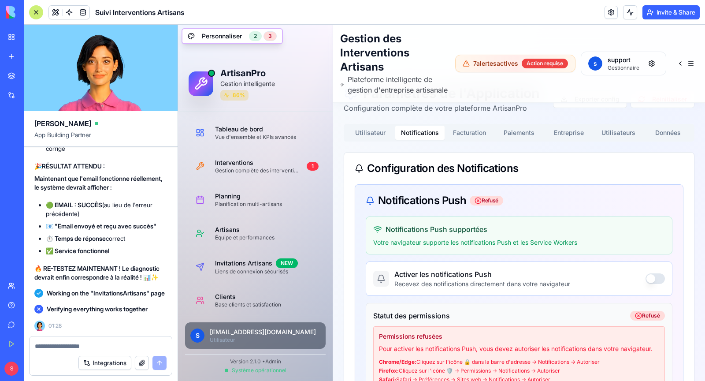
click at [414, 140] on button "Notifications" at bounding box center [420, 133] width 50 height 14
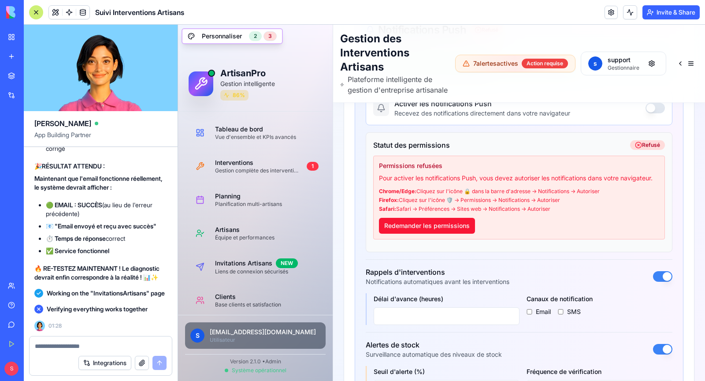
scroll to position [0, 0]
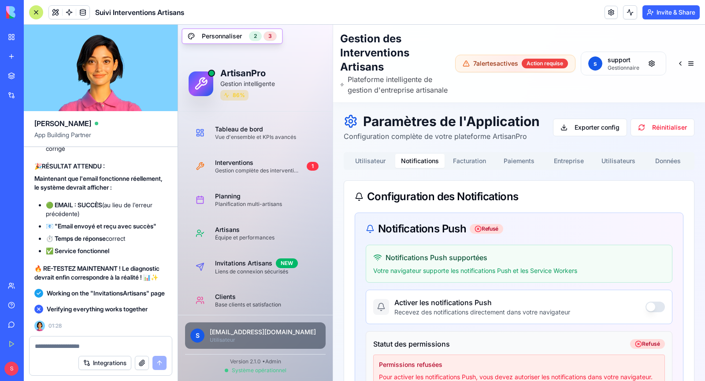
click at [85, 339] on div at bounding box center [101, 343] width 142 height 14
click at [78, 346] on textarea at bounding box center [101, 345] width 132 height 9
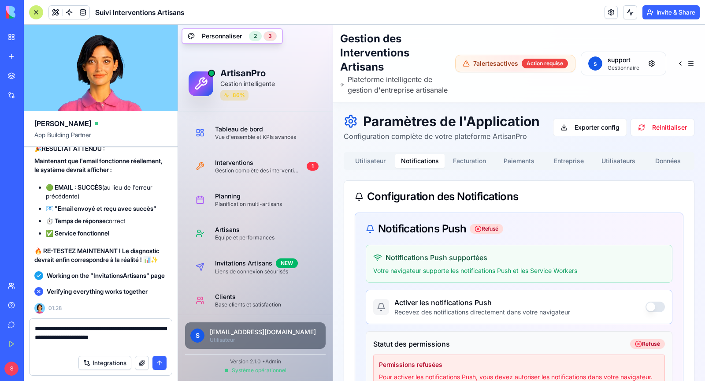
click at [45, 347] on textarea "**********" at bounding box center [101, 337] width 132 height 26
click at [87, 340] on textarea "**********" at bounding box center [101, 337] width 132 height 26
click at [64, 348] on textarea "**********" at bounding box center [101, 337] width 132 height 26
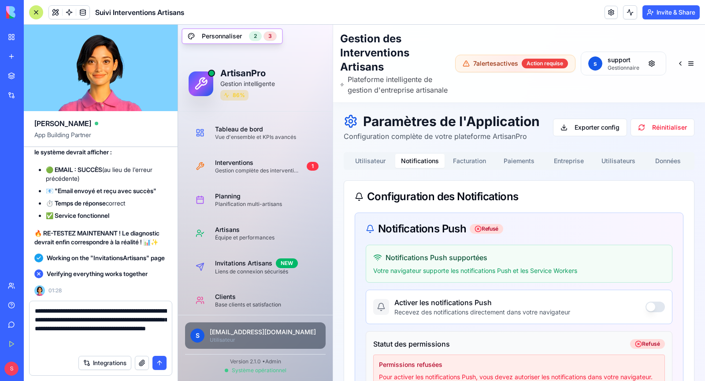
type textarea "**********"
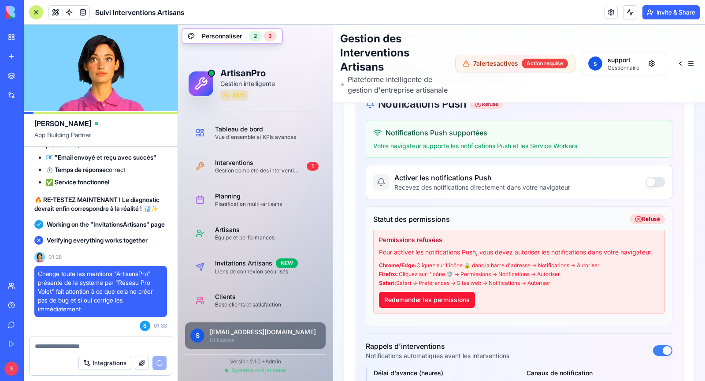
scroll to position [135, 0]
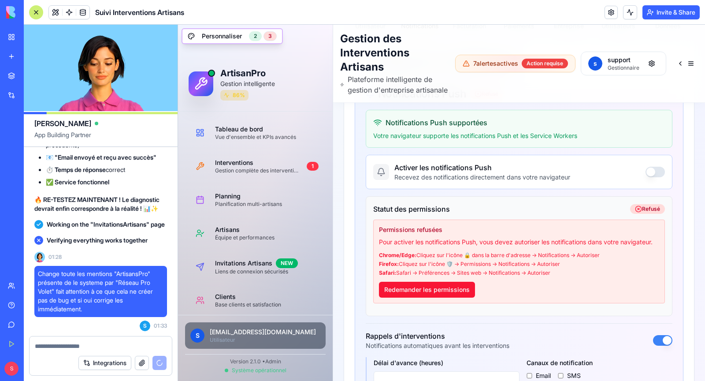
click at [648, 176] on button "button" at bounding box center [654, 172] width 19 height 11
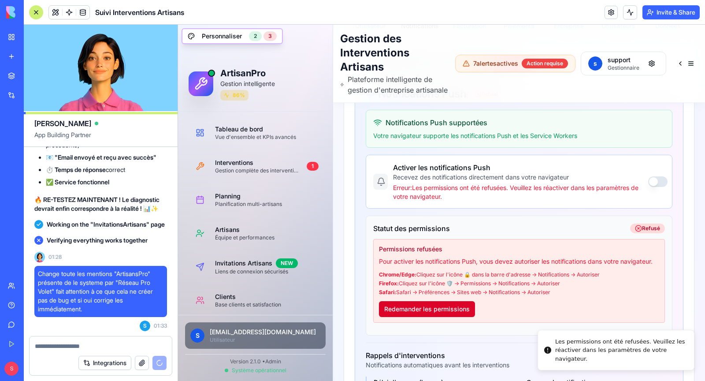
click at [443, 315] on button "Redemander les permissions" at bounding box center [427, 309] width 96 height 16
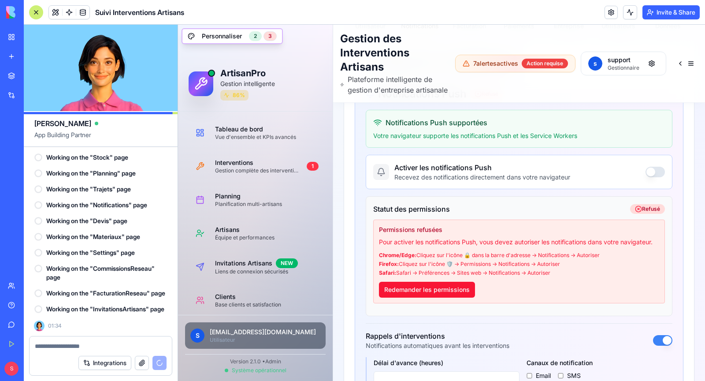
scroll to position [88641, 0]
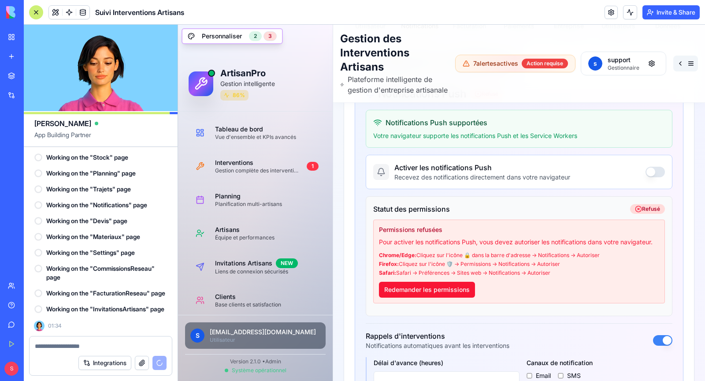
click at [685, 71] on button at bounding box center [685, 64] width 25 height 16
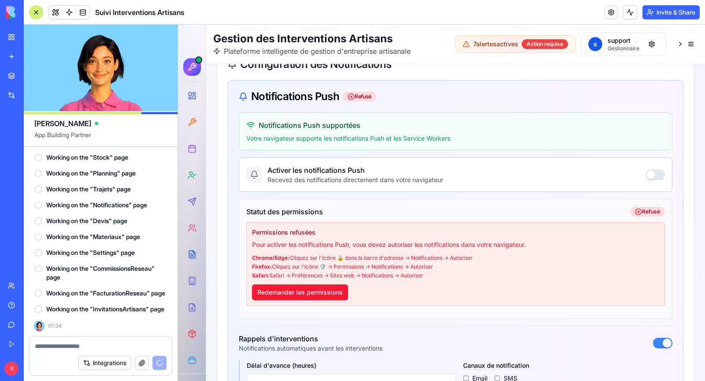
scroll to position [0, 0]
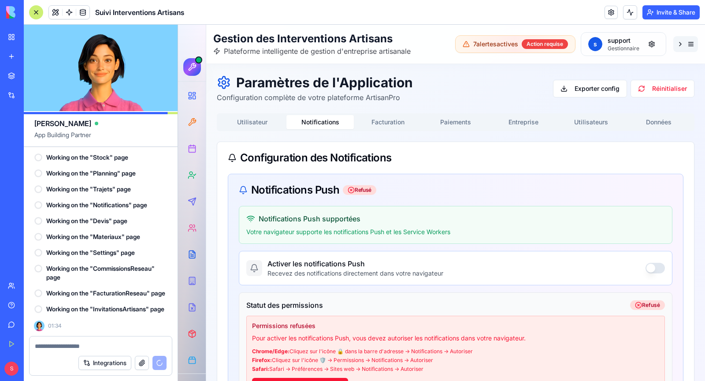
click at [692, 44] on button at bounding box center [685, 44] width 25 height 16
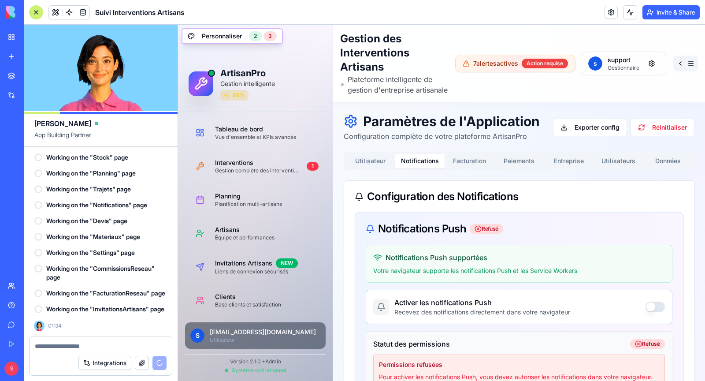
click at [686, 69] on button at bounding box center [685, 64] width 25 height 16
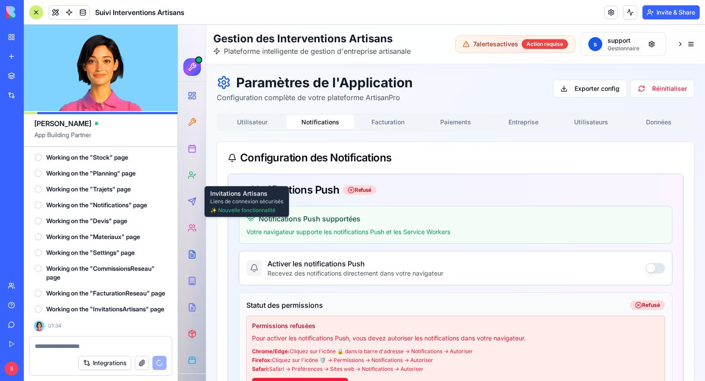
scroll to position [88669, 0]
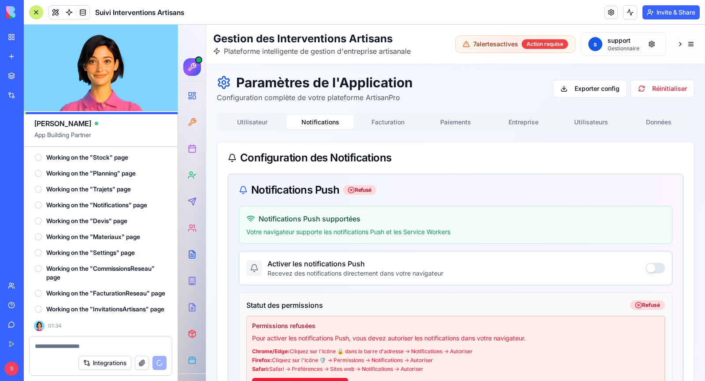
click at [659, 126] on button "Données" at bounding box center [659, 122] width 68 height 14
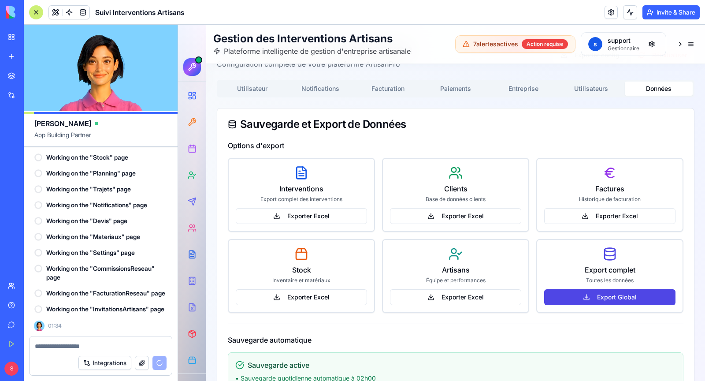
scroll to position [0, 0]
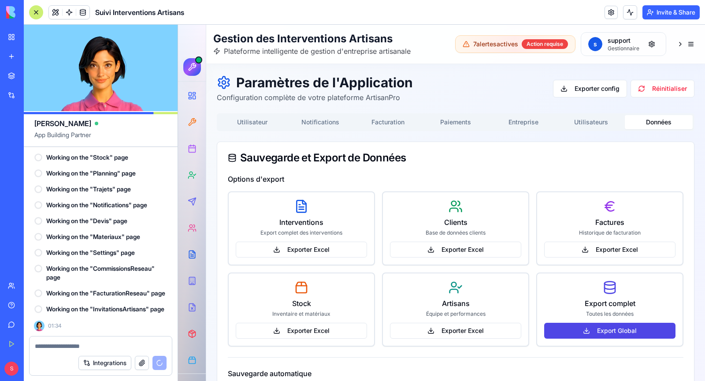
click at [236, 122] on button "Utilisateur" at bounding box center [252, 122] width 68 height 14
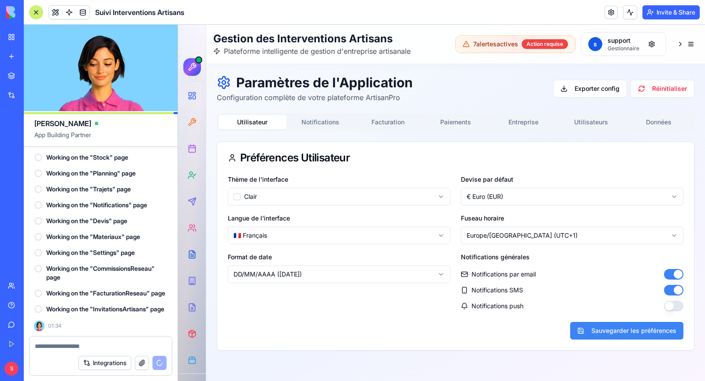
click at [291, 196] on html "Gestion des Interventions Artisans Plateforme intelligente de gestion d'entrepr…" at bounding box center [441, 203] width 527 height 356
click at [282, 196] on html "Gestion des Interventions Artisans Plateforme intelligente de gestion d'entrepr…" at bounding box center [441, 203] width 527 height 356
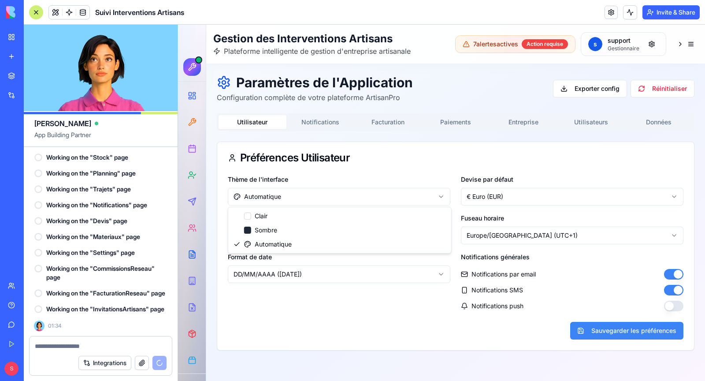
click at [282, 197] on html "Gestion des Interventions Artisans Plateforme intelligente de gestion d'entrepr…" at bounding box center [441, 203] width 527 height 356
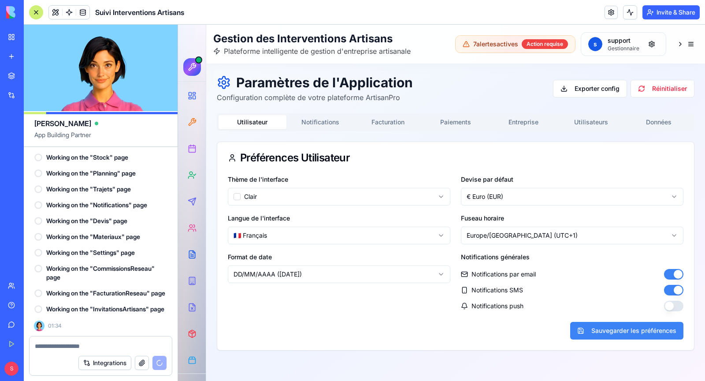
click at [407, 178] on div "Thème de l'interface Clair" at bounding box center [339, 190] width 222 height 32
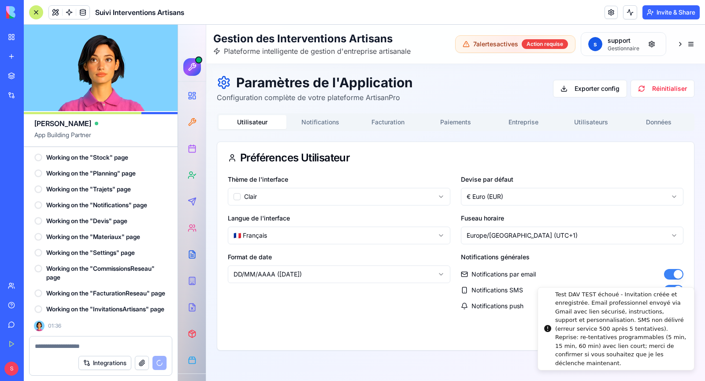
click at [670, 306] on div "Test DAV TEST échoué - Invitation créée et enregistrée. Email professionnel env…" at bounding box center [621, 329] width 132 height 78
click at [548, 326] on icon "Notifications alt+T" at bounding box center [547, 328] width 7 height 7
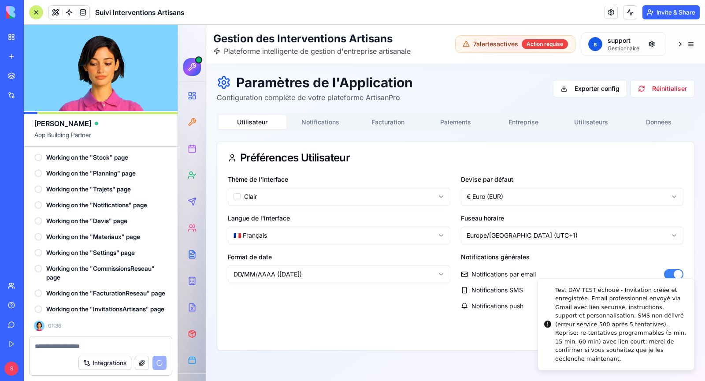
click at [394, 354] on div "Paramètres de l'Application Configuration complète de votre plateforme ArtisanP…" at bounding box center [455, 212] width 499 height 297
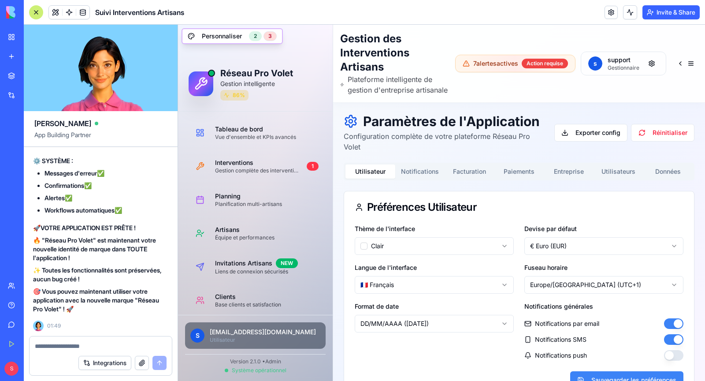
scroll to position [89248, 1]
click at [104, 343] on textarea at bounding box center [101, 345] width 132 height 9
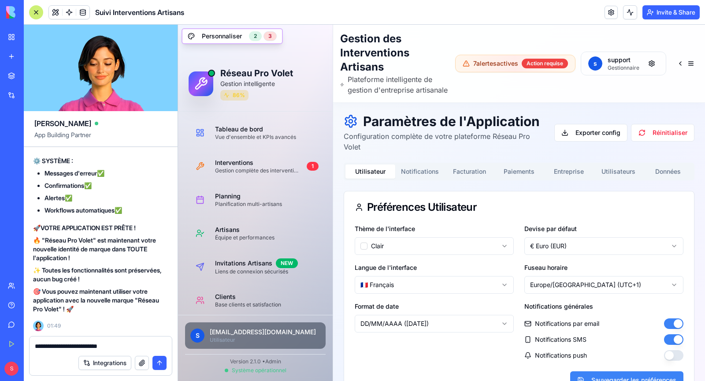
type textarea "**********"
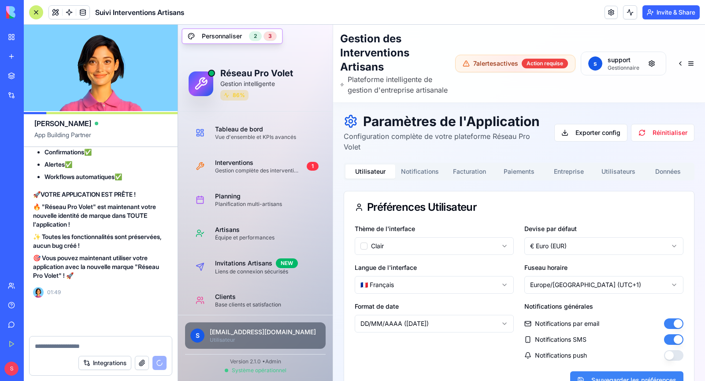
scroll to position [89282, 1]
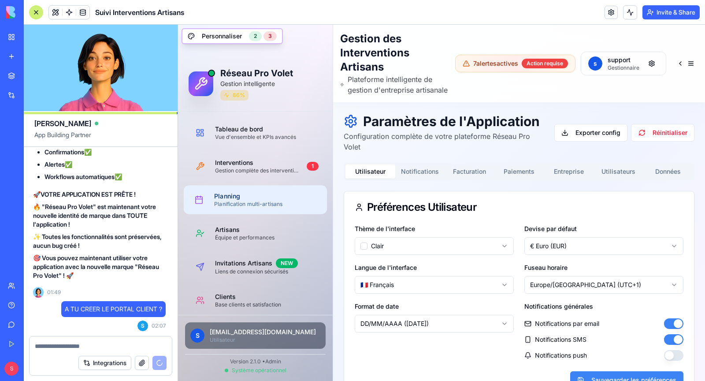
click at [243, 202] on div "Planification multi-artisans" at bounding box center [267, 203] width 106 height 7
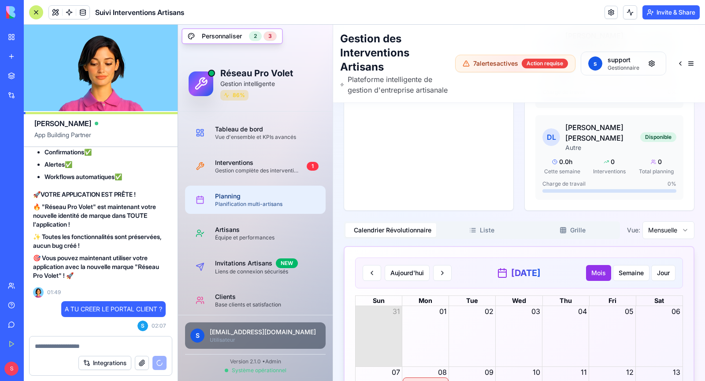
scroll to position [2064, 0]
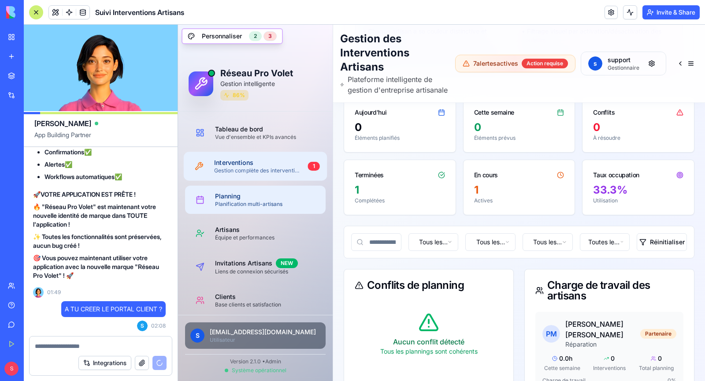
click at [289, 163] on div "Interventions" at bounding box center [257, 162] width 86 height 9
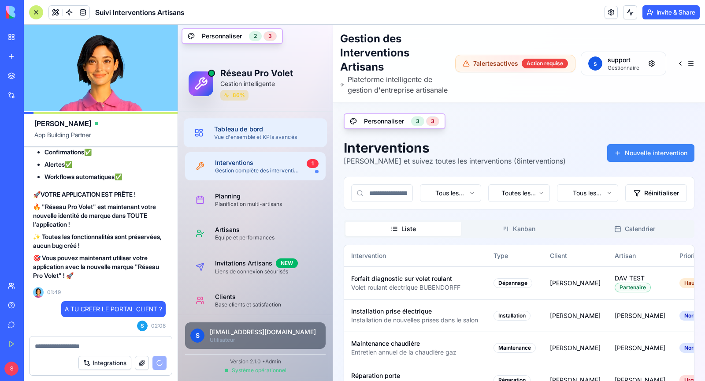
click at [246, 136] on div "Vue d'ensemble et KPIs avancés" at bounding box center [267, 136] width 106 height 7
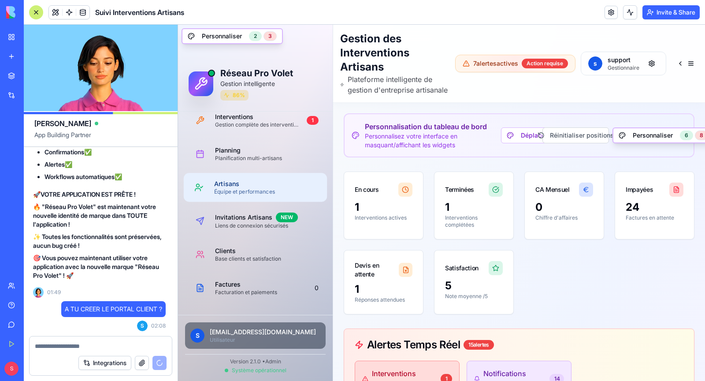
scroll to position [72, 0]
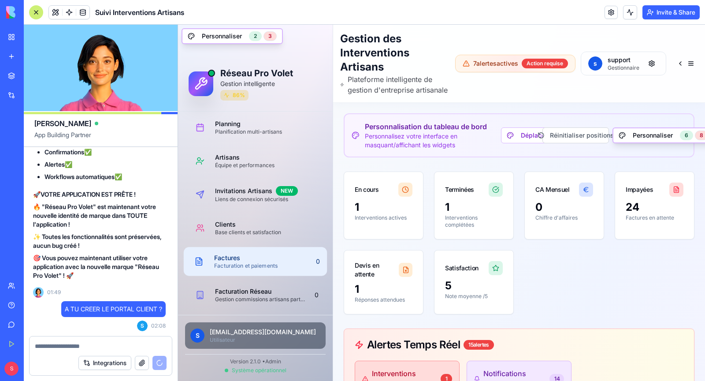
click at [251, 263] on div "Facturation et paiements" at bounding box center [261, 265] width 94 height 7
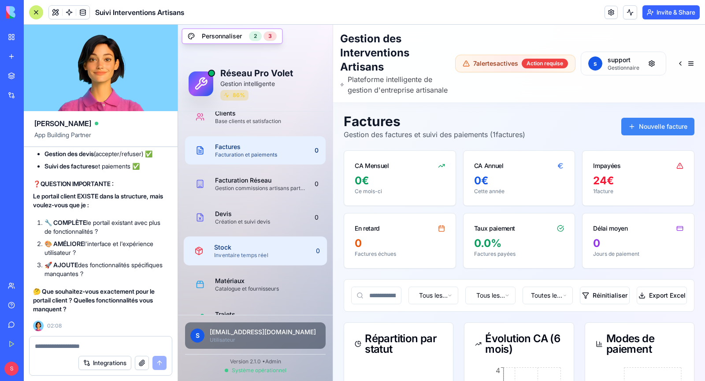
scroll to position [188, 0]
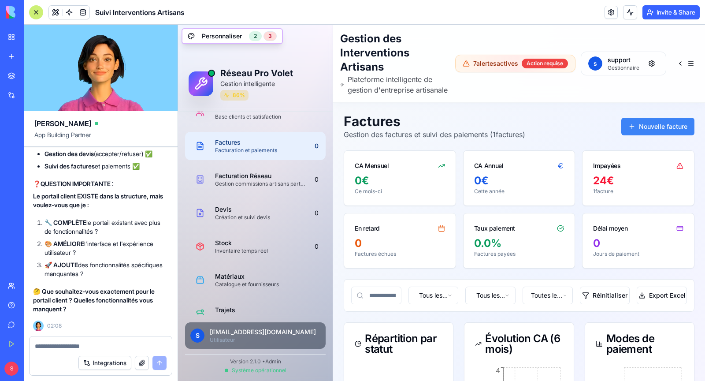
drag, startPoint x: 52, startPoint y: 265, endPoint x: 133, endPoint y: 276, distance: 81.9
click at [133, 276] on li "🚀 AJOUTE des fonctionnalités spécifiques manquantes ?" at bounding box center [104, 269] width 121 height 18
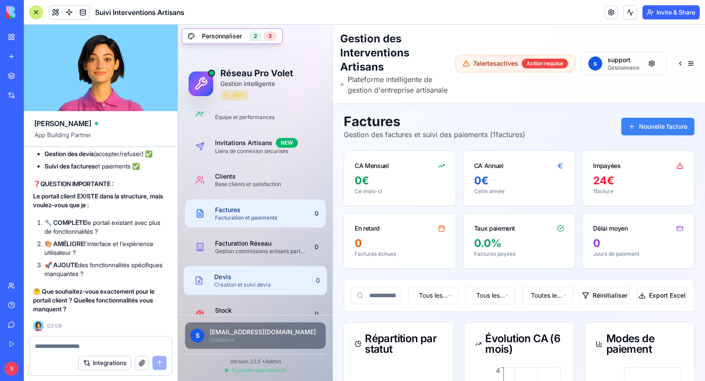
scroll to position [120, 0]
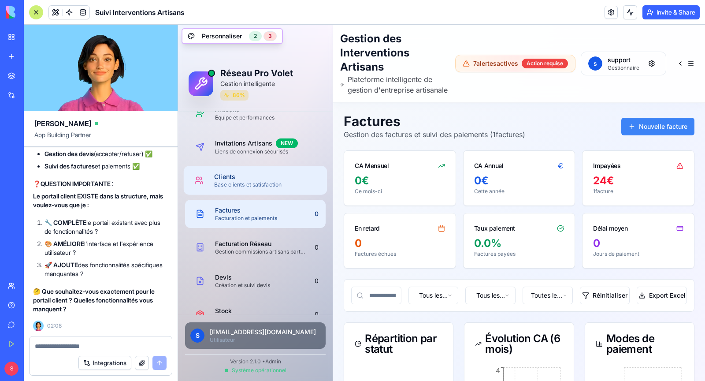
click at [263, 185] on div "Base clients et satisfaction" at bounding box center [267, 184] width 106 height 7
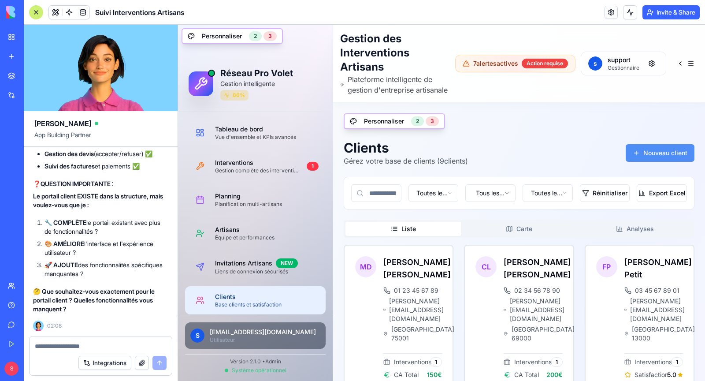
click at [645, 162] on button "Nouveau client" at bounding box center [660, 153] width 69 height 18
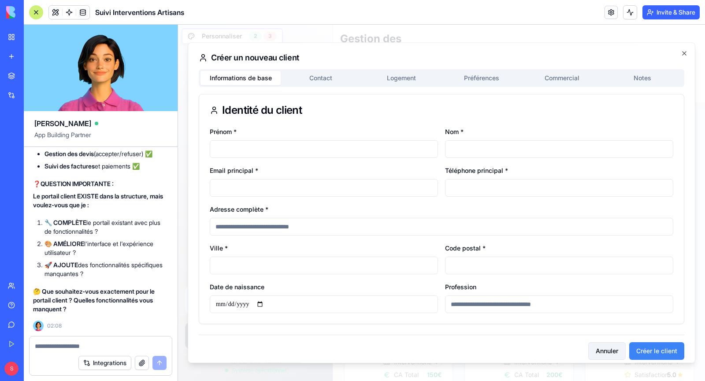
click at [612, 354] on button "Annuler" at bounding box center [606, 351] width 37 height 18
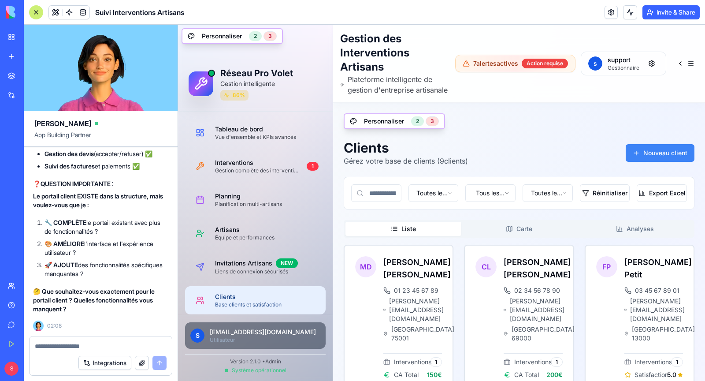
scroll to position [89518, 1]
drag, startPoint x: 53, startPoint y: 278, endPoint x: 102, endPoint y: 288, distance: 49.4
click at [102, 91] on li "✅ ClientPortal - Page portail (existe mais pas détaillée)" at bounding box center [104, 83] width 121 height 18
copy li "ClientPortal - Page portail (existe mais pas détaillée)"
click at [82, 351] on div "Integrations" at bounding box center [101, 362] width 142 height 25
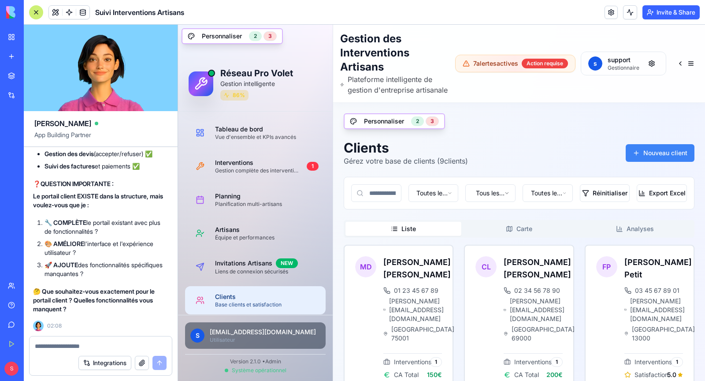
click at [82, 345] on textarea at bounding box center [101, 345] width 132 height 9
paste textarea "**********"
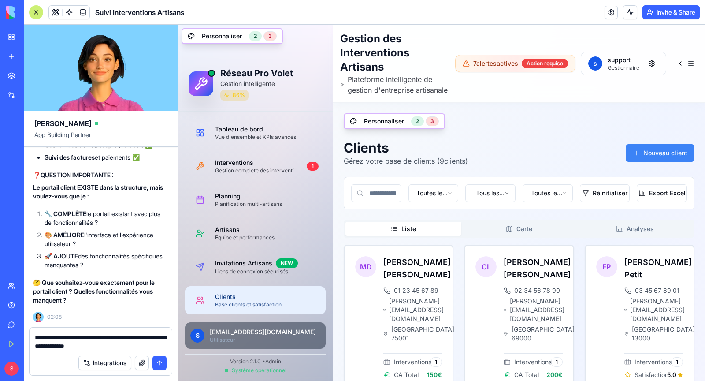
type textarea "**********"
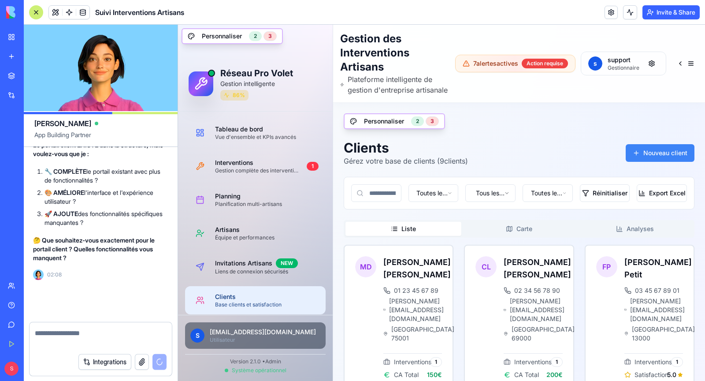
scroll to position [89770, 1]
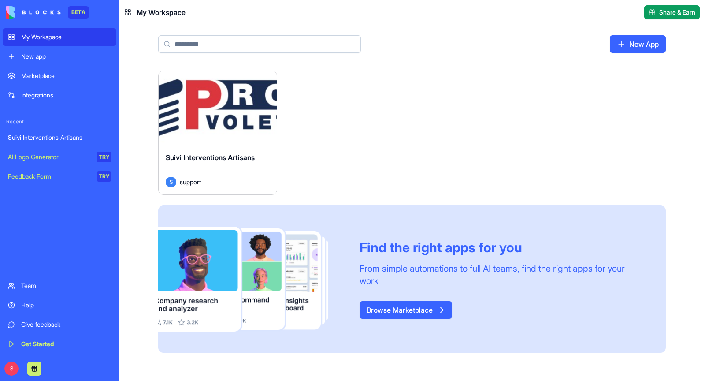
click at [208, 106] on button "Launch" at bounding box center [218, 108] width 66 height 18
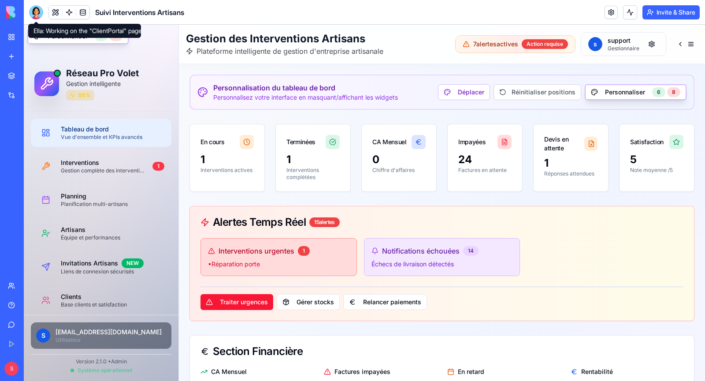
click at [37, 13] on div at bounding box center [36, 12] width 14 height 14
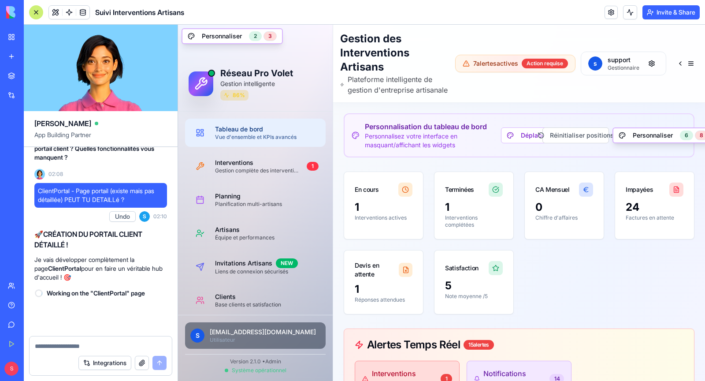
scroll to position [89854, 0]
